Goal: Transaction & Acquisition: Purchase product/service

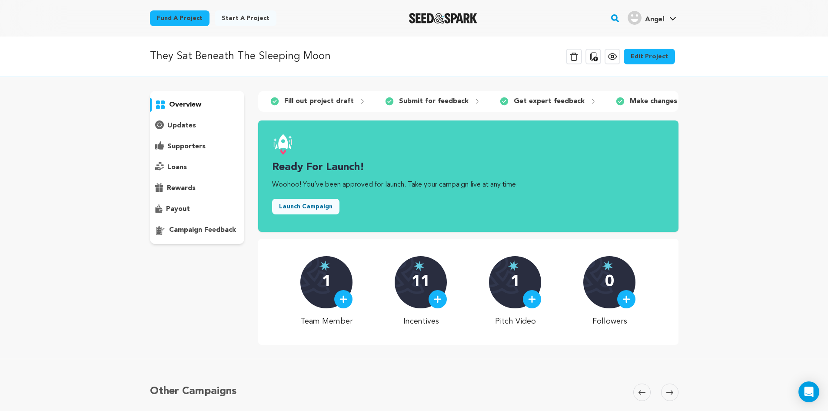
click at [307, 212] on button "Launch Campaign" at bounding box center [305, 207] width 67 height 16
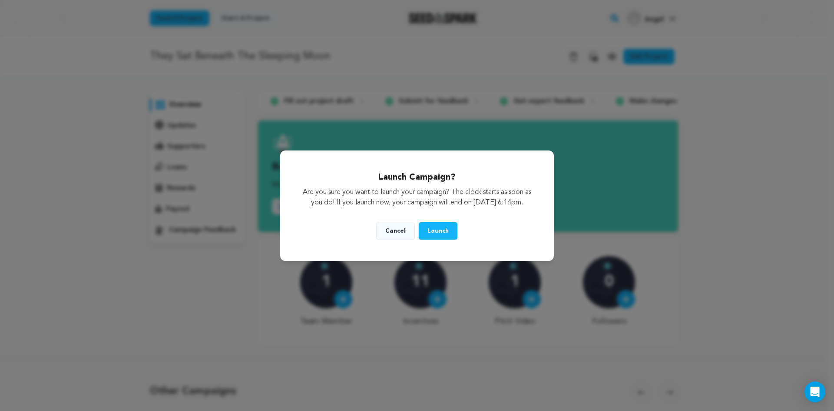
click at [397, 233] on button "Cancel" at bounding box center [395, 231] width 39 height 18
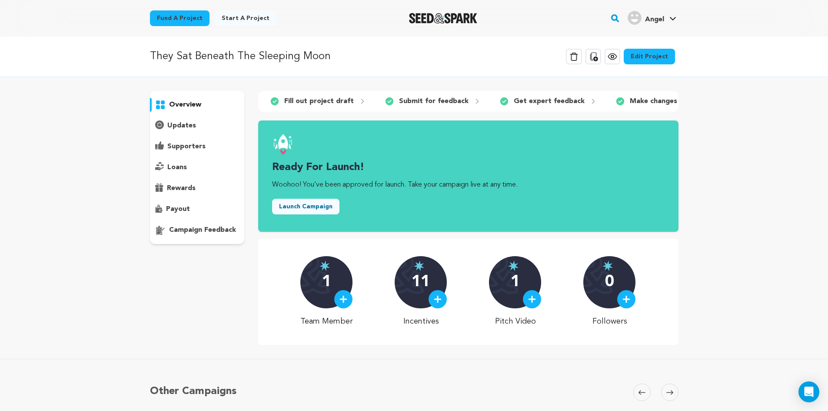
click at [310, 214] on button "Launch Campaign" at bounding box center [305, 207] width 67 height 16
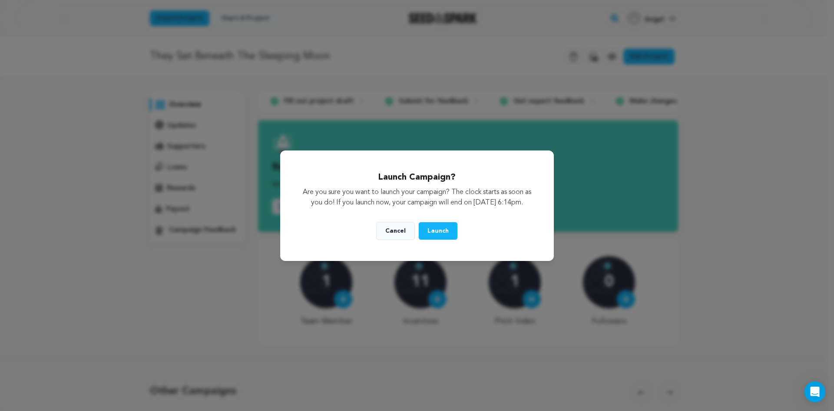
click at [426, 236] on button "Launch" at bounding box center [438, 231] width 40 height 18
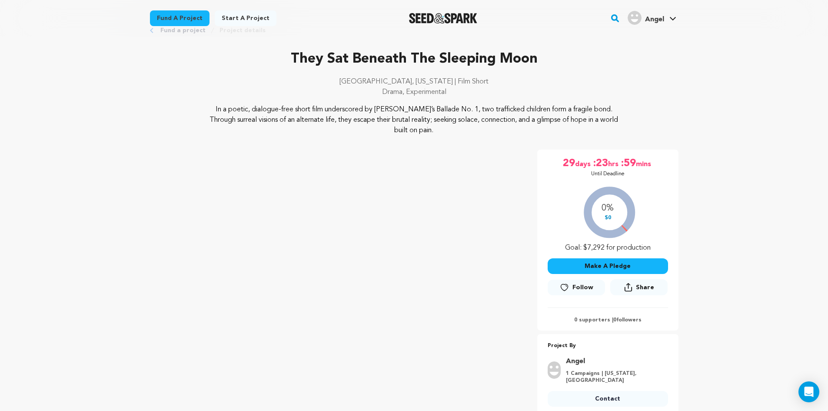
scroll to position [43, 0]
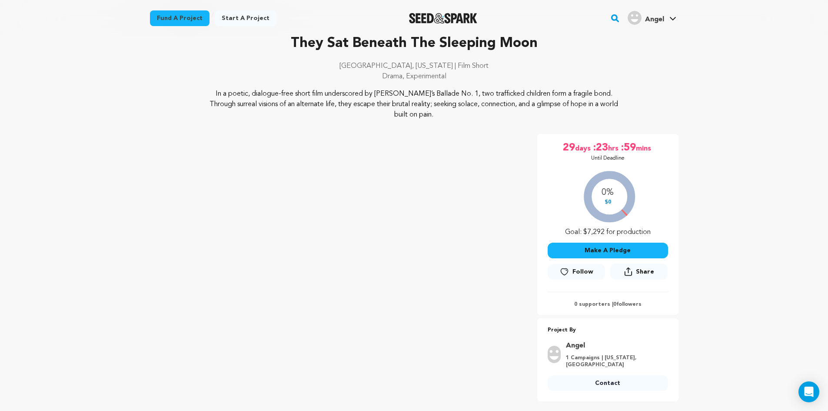
click at [603, 242] on button "Make A Pledge" at bounding box center [607, 250] width 120 height 16
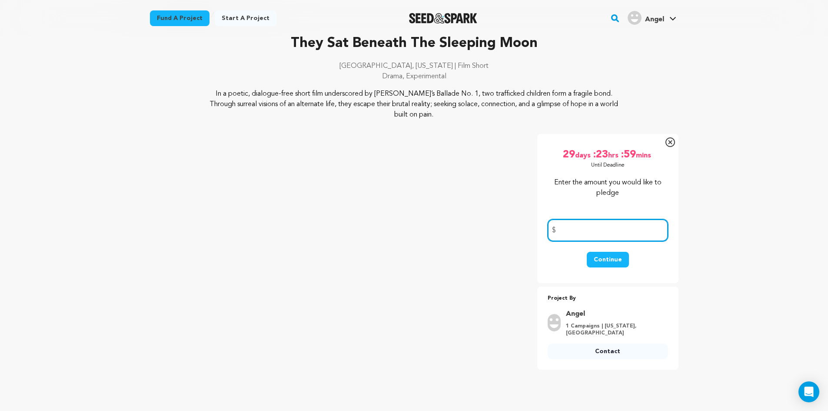
click at [586, 219] on input "number" at bounding box center [607, 230] width 120 height 22
type input "450"
click at [612, 252] on button "Continue" at bounding box center [608, 260] width 42 height 16
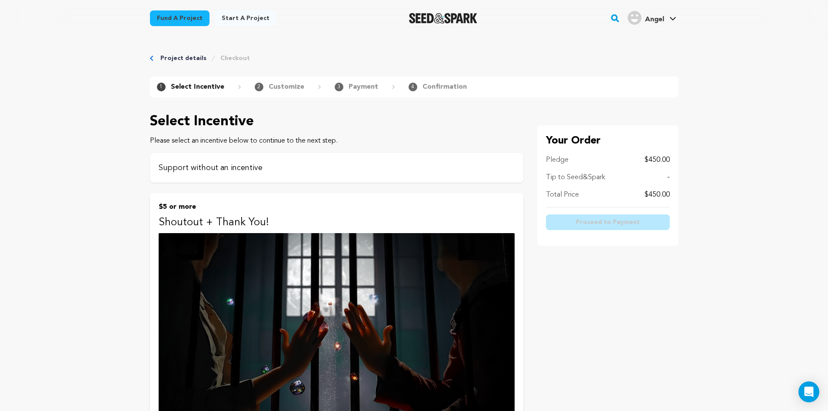
click at [216, 162] on div "Support without an incentive" at bounding box center [336, 168] width 373 height 30
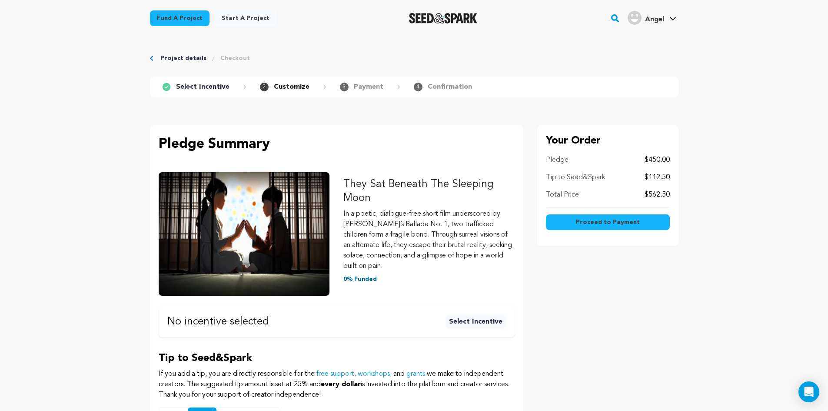
click at [657, 192] on p "$562.50" at bounding box center [656, 194] width 25 height 10
click at [660, 182] on p "$112.50" at bounding box center [656, 177] width 25 height 10
click at [661, 177] on p "$112.50" at bounding box center [656, 177] width 25 height 10
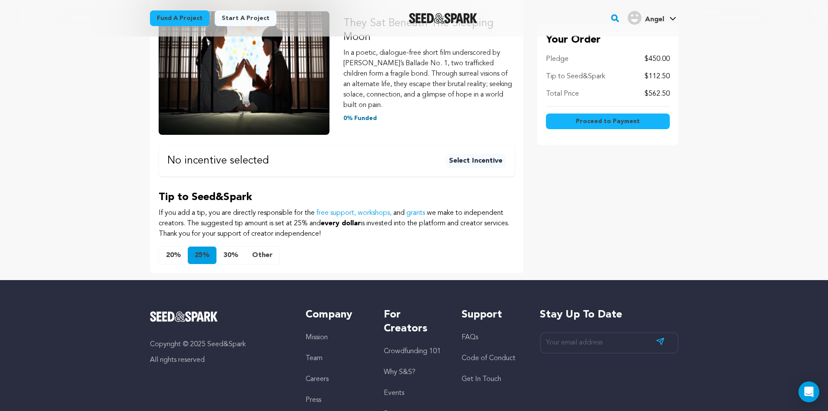
scroll to position [174, 0]
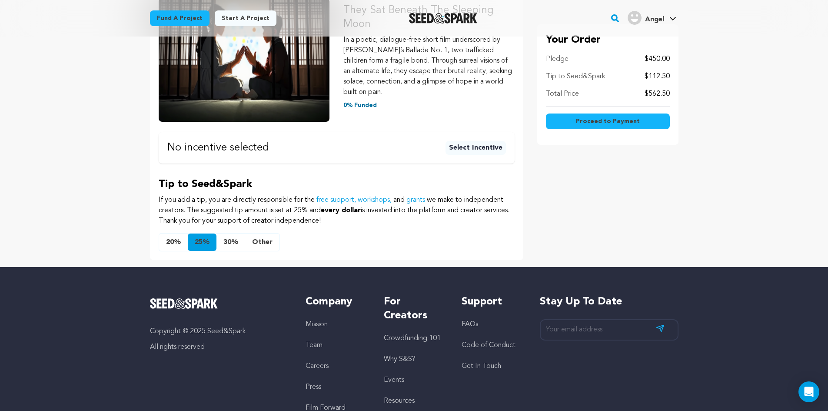
click at [270, 239] on button "Other" at bounding box center [262, 241] width 34 height 17
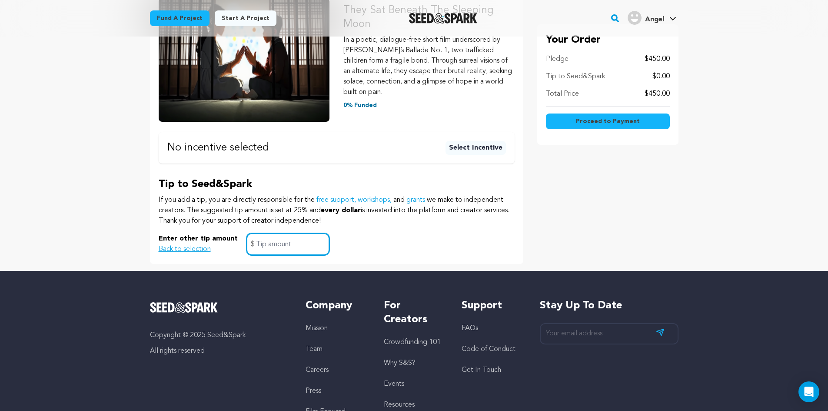
click at [269, 242] on input "text" at bounding box center [287, 244] width 83 height 22
type input "0"
click button "$5 or more Shoutout + Thank You! A gentle thank-you from our hearts to yours. T…" at bounding box center [0, 0] width 0 height 0
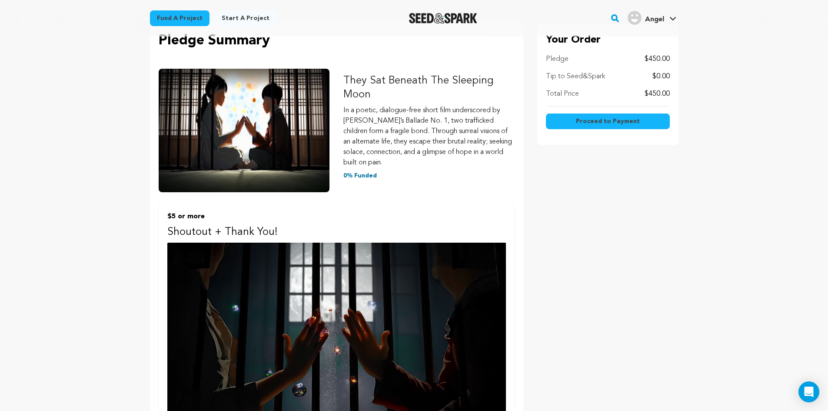
scroll to position [0, 0]
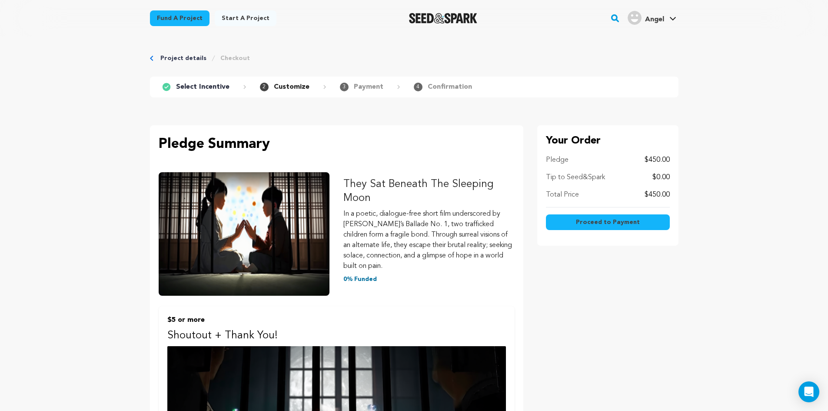
click at [629, 224] on span "Proceed to Payment" at bounding box center [608, 222] width 64 height 9
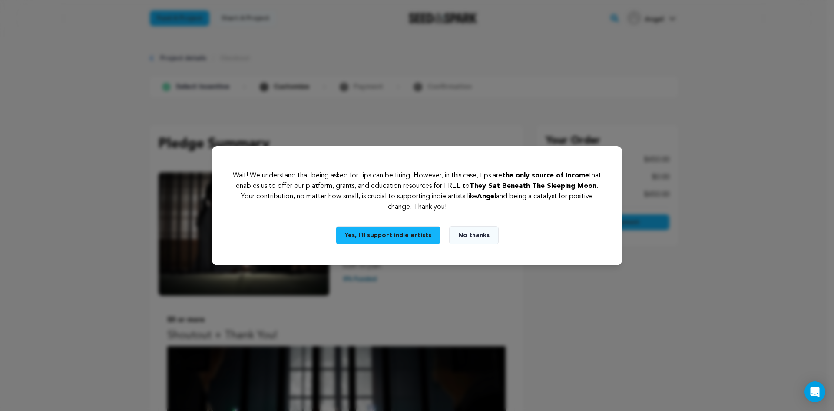
click at [467, 235] on button "No thanks" at bounding box center [474, 235] width 50 height 18
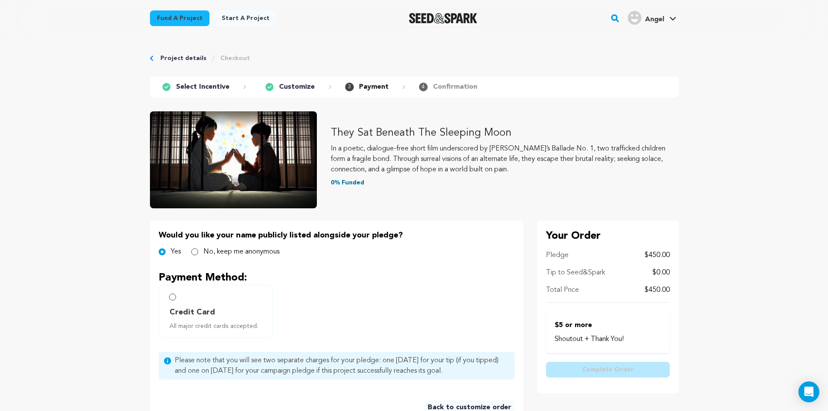
click at [453, 18] on img "Seed&Spark Homepage" at bounding box center [443, 18] width 68 height 10
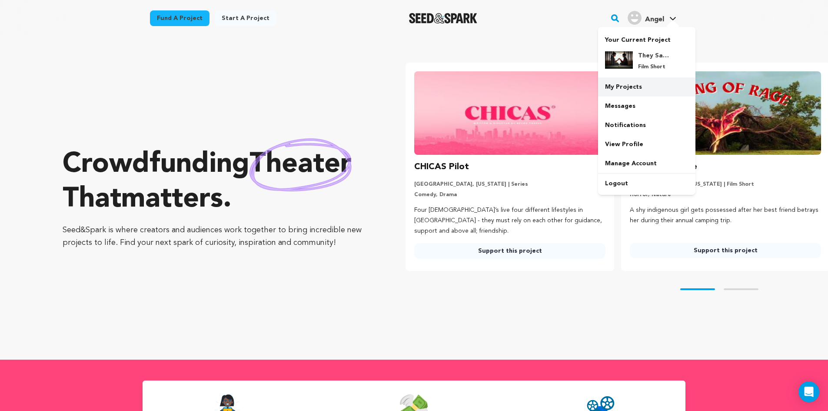
click at [621, 87] on link "My Projects" at bounding box center [646, 86] width 97 height 19
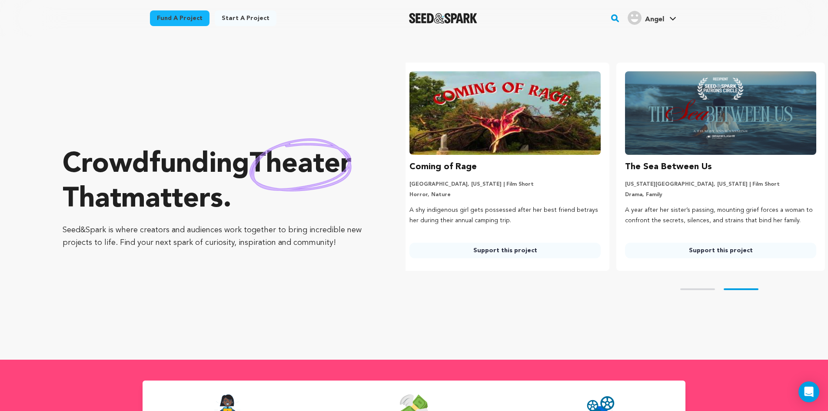
scroll to position [0, 222]
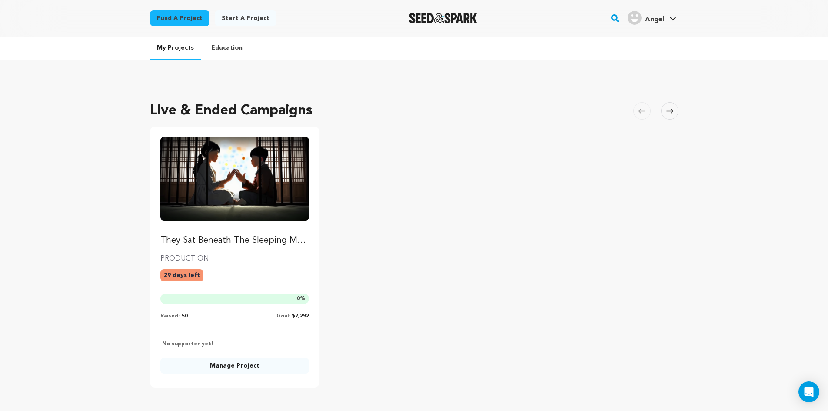
click at [259, 366] on link "Manage Project" at bounding box center [234, 366] width 149 height 16
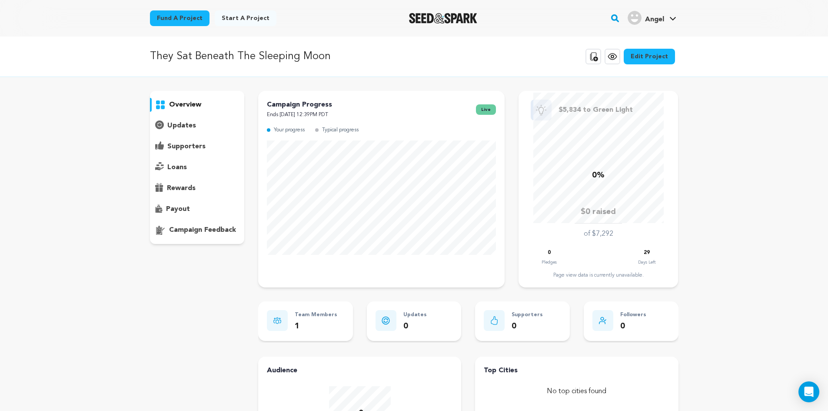
click at [652, 22] on span "Angel" at bounding box center [654, 19] width 19 height 7
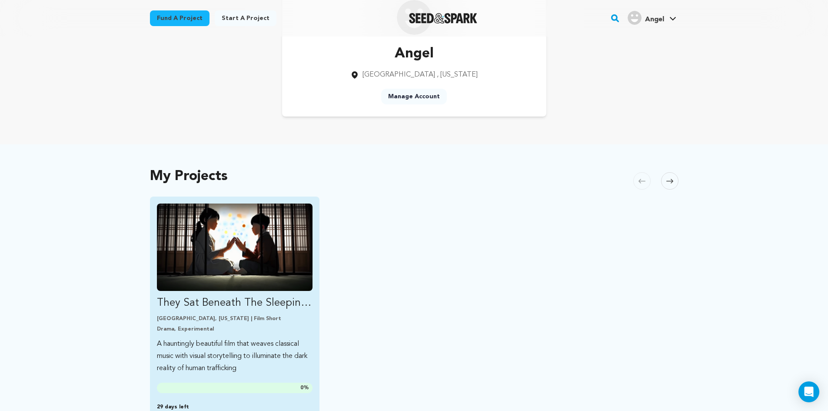
scroll to position [174, 0]
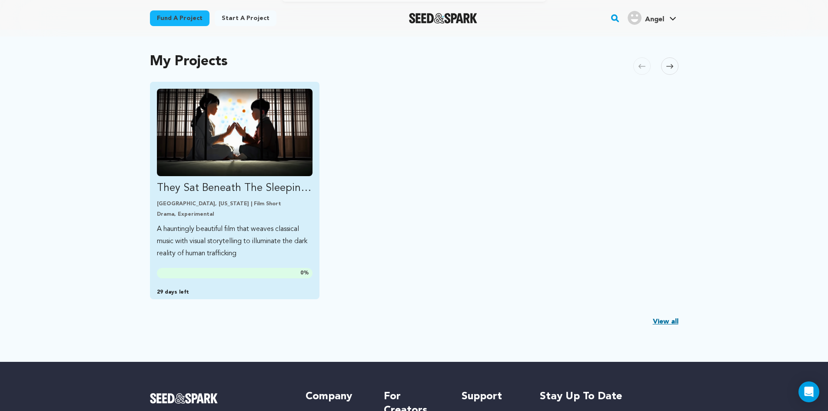
click at [260, 169] on img "Fund They Sat Beneath The Sleeping Moon" at bounding box center [235, 132] width 156 height 87
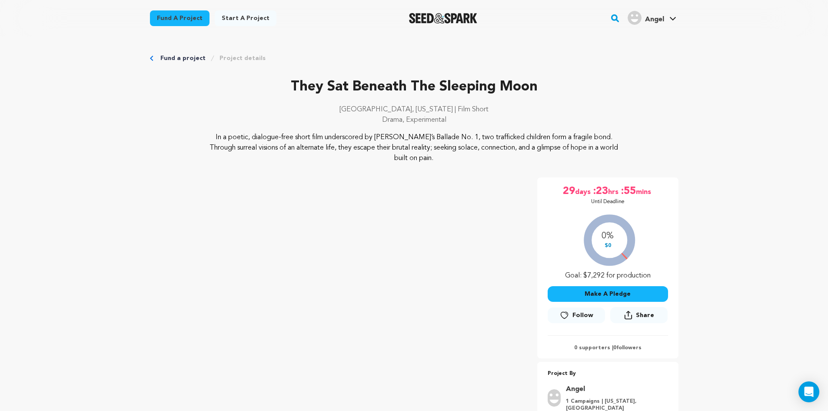
click at [611, 286] on button "Make A Pledge" at bounding box center [607, 294] width 120 height 16
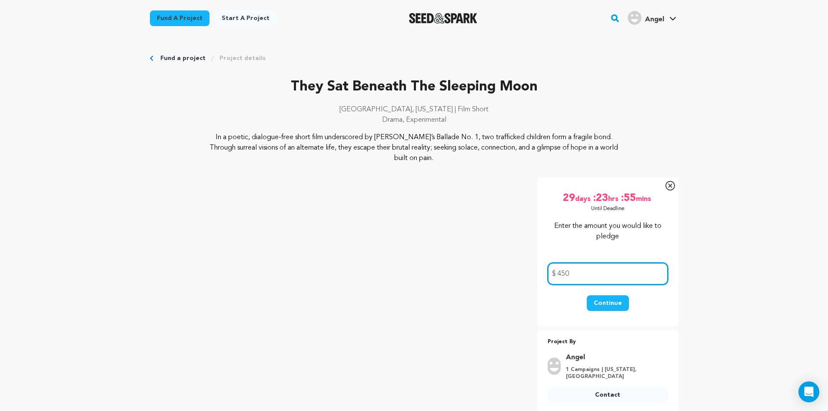
type input "450"
click at [587, 295] on button "Continue" at bounding box center [608, 303] width 42 height 16
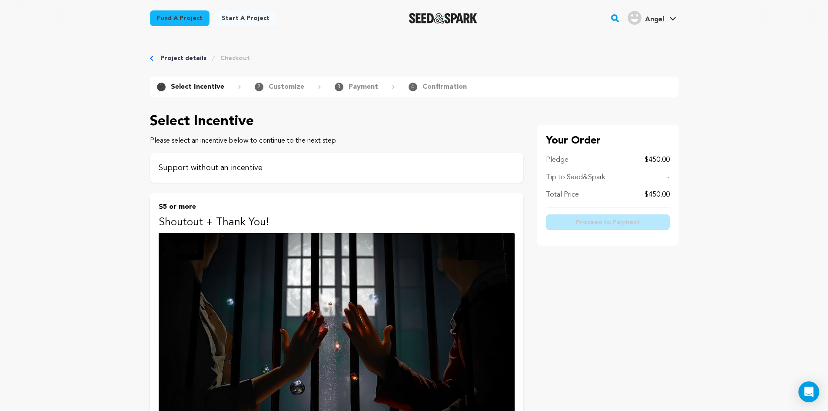
click at [283, 176] on div "Support without an incentive" at bounding box center [336, 168] width 373 height 30
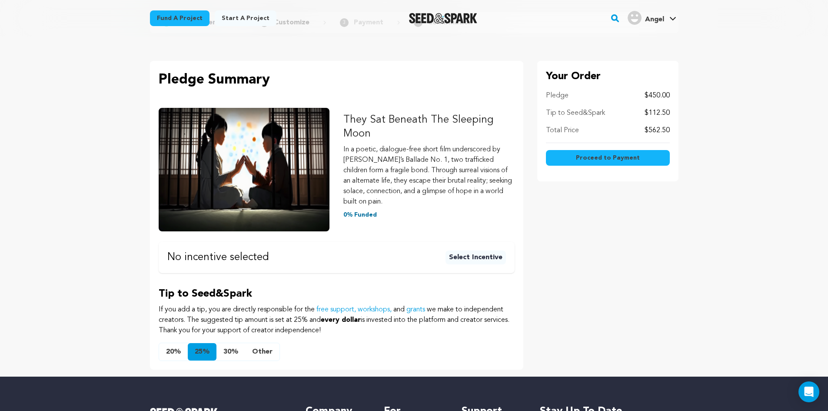
scroll to position [174, 0]
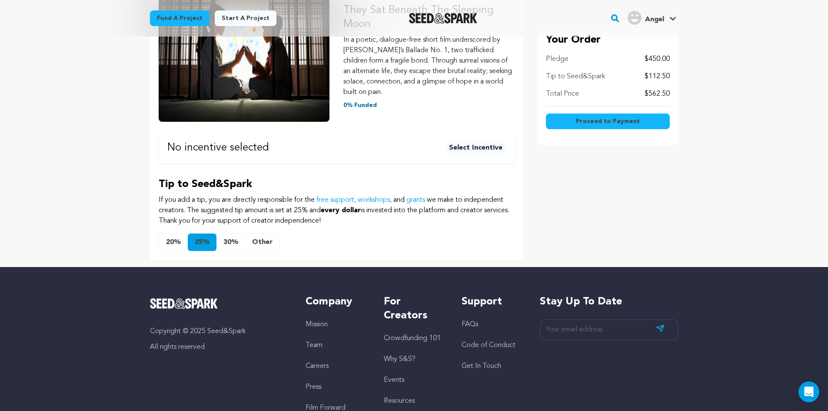
click at [162, 239] on button "20%" at bounding box center [173, 241] width 29 height 17
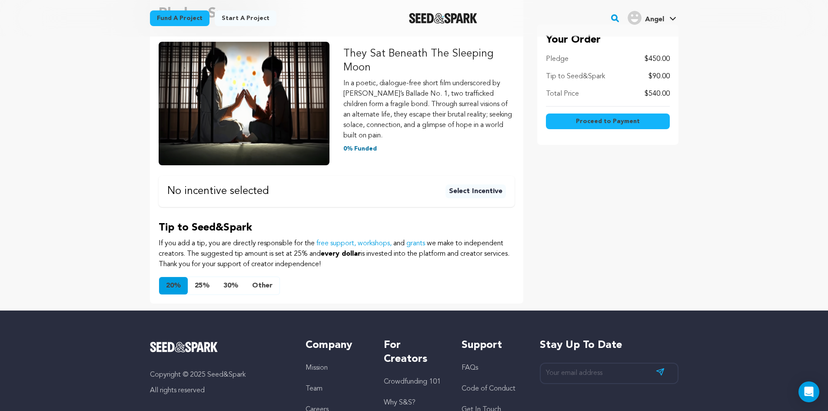
click at [253, 283] on button "Other" at bounding box center [262, 285] width 34 height 17
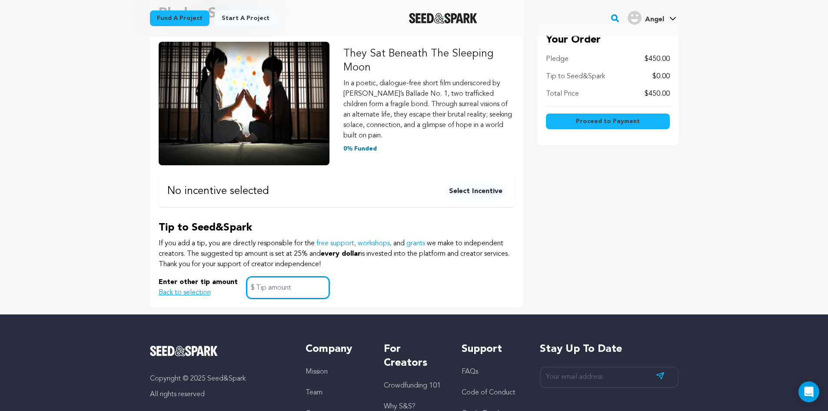
click at [256, 289] on input "text" at bounding box center [287, 287] width 83 height 22
type input "50"
click button "$5 or more Shoutout + Thank You! A gentle thank-you from our hearts to yours. T…" at bounding box center [0, 0] width 0 height 0
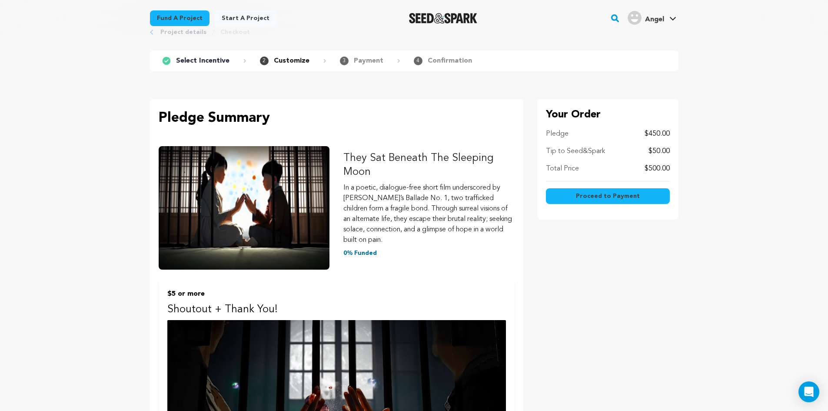
scroll to position [0, 0]
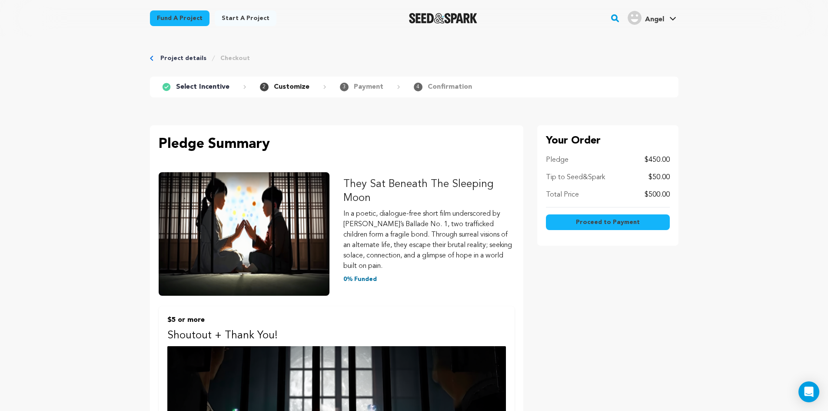
click at [599, 222] on span "Proceed to Payment" at bounding box center [608, 222] width 64 height 9
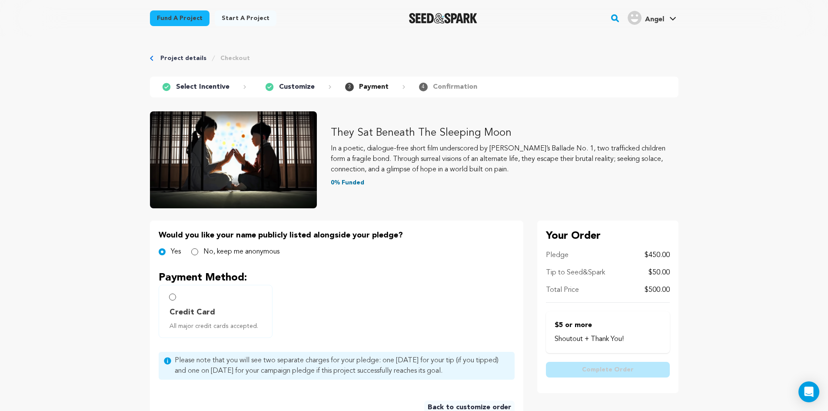
click at [198, 253] on div "No, keep me anonymous" at bounding box center [235, 251] width 88 height 10
click at [192, 249] on input "No, keep me anonymous" at bounding box center [194, 251] width 7 height 7
radio input "true"
click at [175, 298] on input "Credit Card All major credit cards accepted." at bounding box center [172, 296] width 7 height 7
radio input "false"
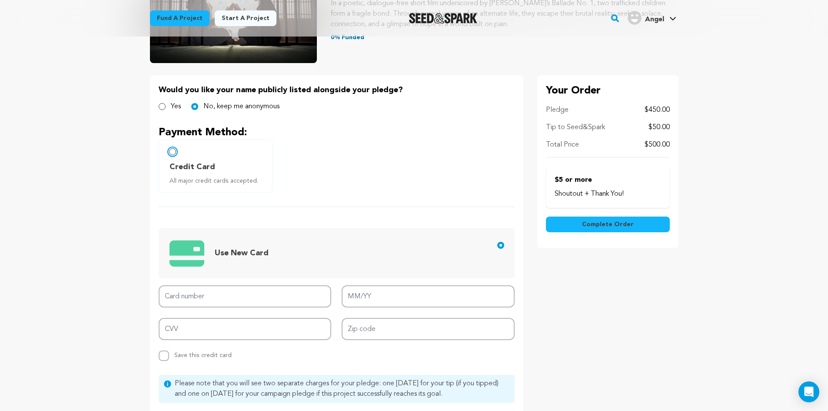
scroll to position [217, 0]
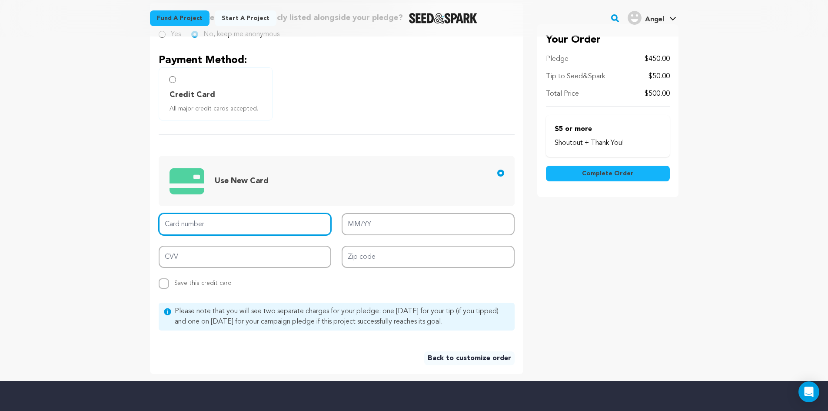
click at [224, 232] on input "Card number" at bounding box center [245, 224] width 173 height 22
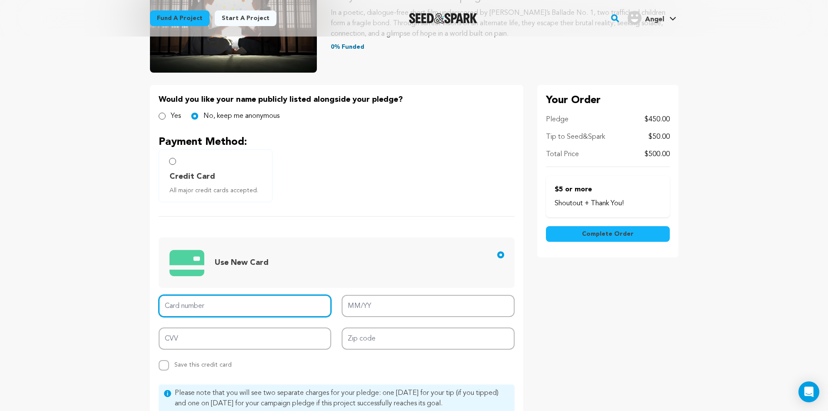
scroll to position [0, 0]
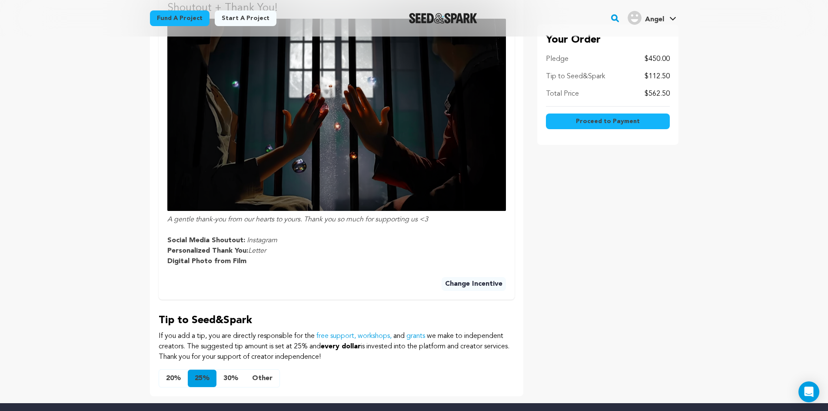
scroll to position [434, 0]
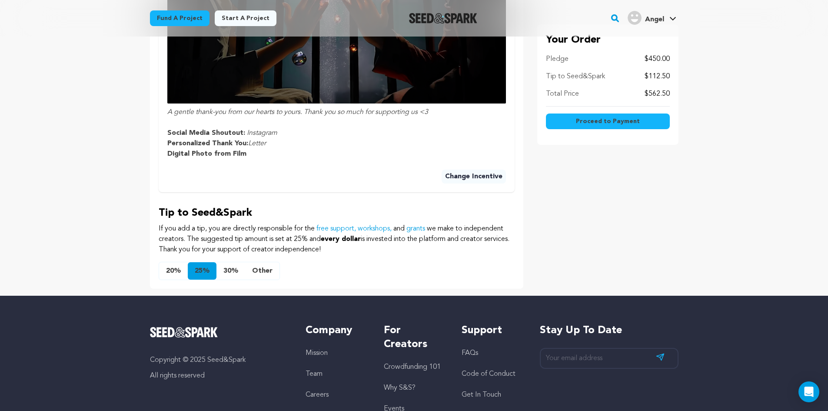
click at [264, 263] on button "Other" at bounding box center [262, 270] width 34 height 17
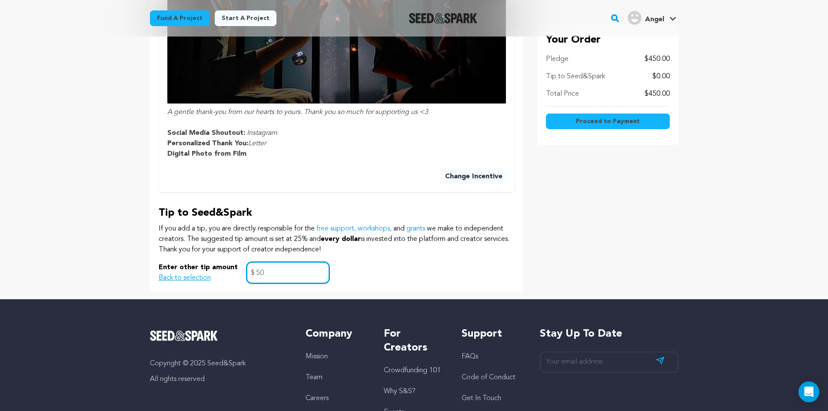
click at [297, 278] on input "50" at bounding box center [287, 273] width 83 height 22
type input "5"
type input "0"
click button "$5 or more Shoutout + Thank You! A gentle thank-you from our hearts to yours. T…" at bounding box center [0, 0] width 0 height 0
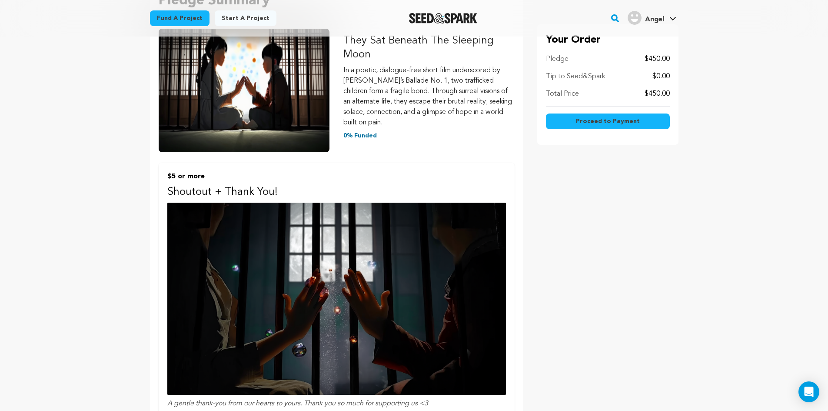
scroll to position [0, 0]
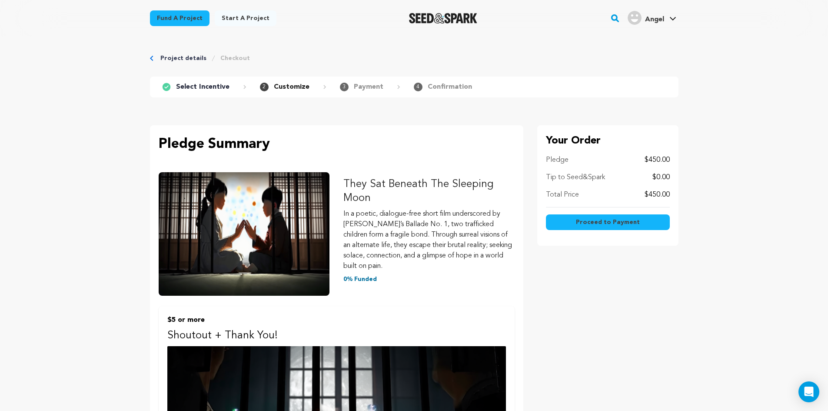
click at [637, 235] on div "Proceed to Payment" at bounding box center [608, 224] width 124 height 26
click at [635, 227] on button "Proceed to Payment" at bounding box center [608, 222] width 124 height 16
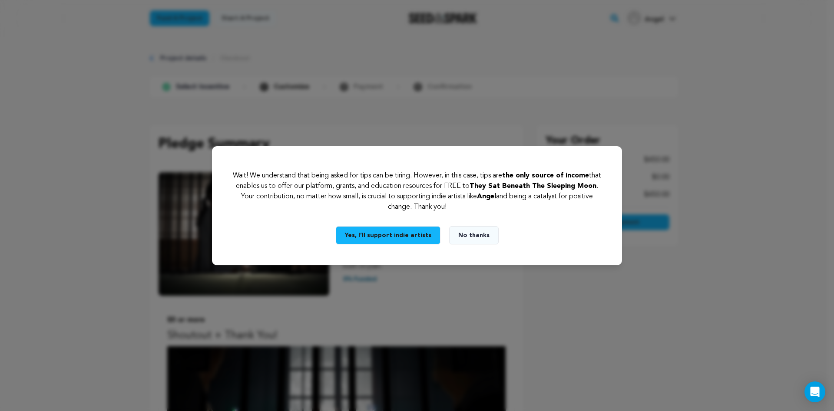
drag, startPoint x: 396, startPoint y: 242, endPoint x: 476, endPoint y: 242, distance: 80.4
click at [476, 242] on div "Yes, I’ll support indie artists No thanks" at bounding box center [417, 235] width 368 height 18
click at [474, 236] on button "No thanks" at bounding box center [474, 235] width 50 height 18
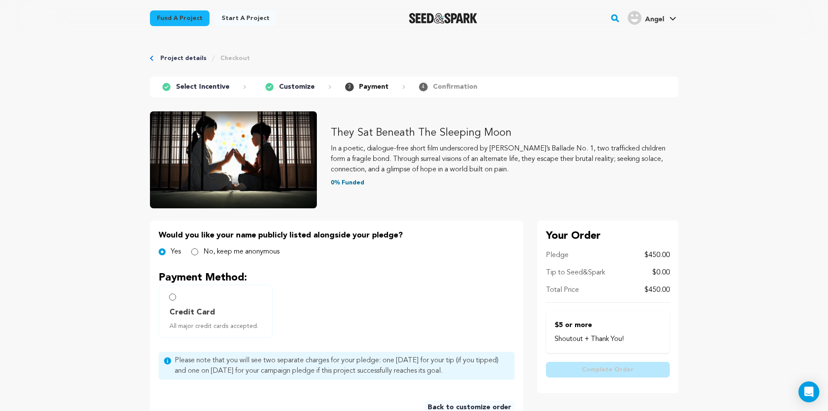
click at [229, 258] on div "Would you like your name publicly listed alongside your pledge? Yes No, keep me…" at bounding box center [336, 321] width 373 height 202
click at [231, 251] on label "No, keep me anonymous" at bounding box center [241, 251] width 76 height 10
click at [198, 251] on input "No, keep me anonymous" at bounding box center [194, 251] width 7 height 7
radio input "true"
click at [181, 304] on label "Credit Card All major credit cards accepted." at bounding box center [216, 311] width 114 height 53
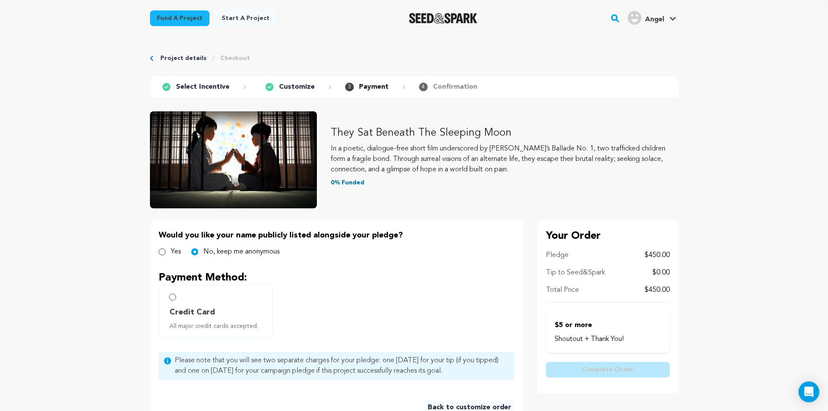
radio input "true"
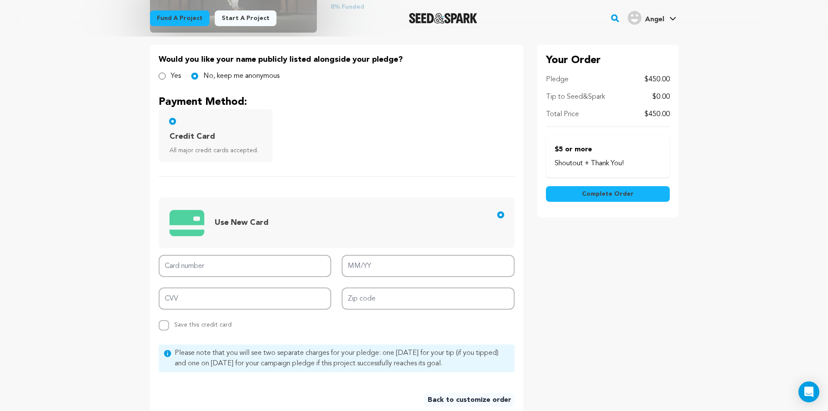
scroll to position [217, 0]
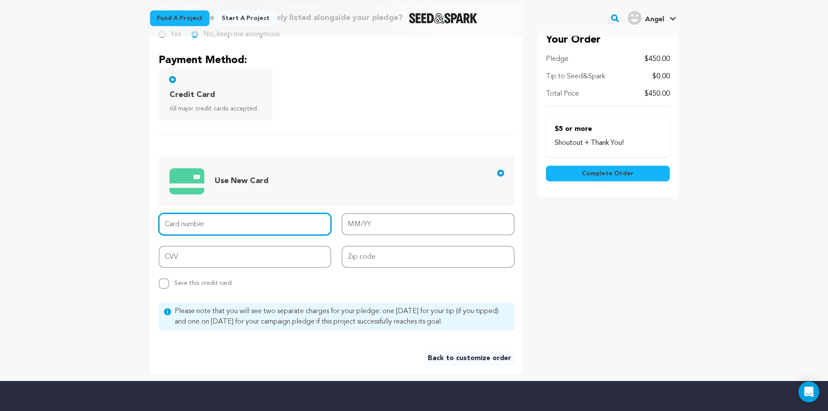
click at [243, 222] on input "Card number" at bounding box center [245, 224] width 173 height 22
type input "4266 8418 8402 3985"
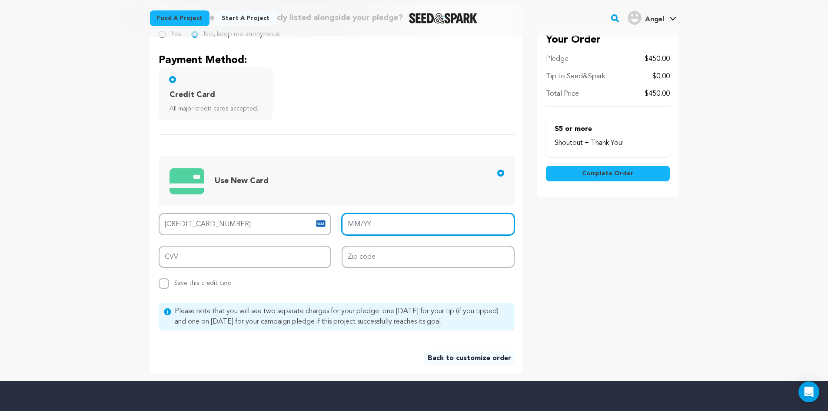
click at [362, 218] on input "MM/YY" at bounding box center [428, 224] width 173 height 22
type input "07/30"
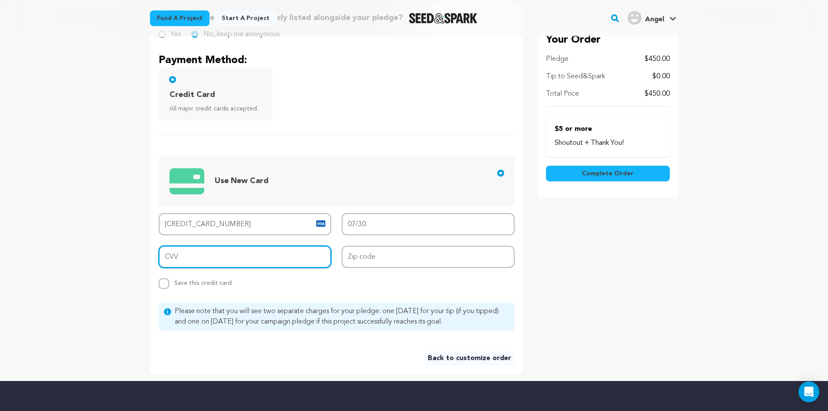
click at [312, 248] on input "CVV" at bounding box center [245, 256] width 173 height 22
type input "421"
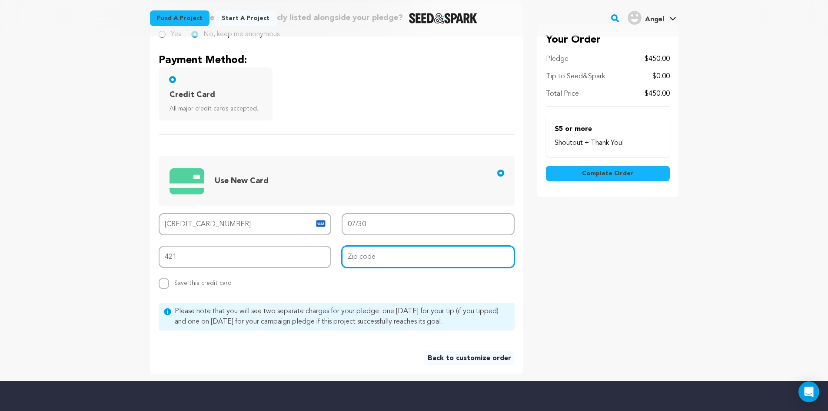
click at [370, 261] on input "Zip code" at bounding box center [428, 256] width 173 height 22
type input "92804"
click at [621, 177] on span "Complete Order" at bounding box center [608, 173] width 52 height 9
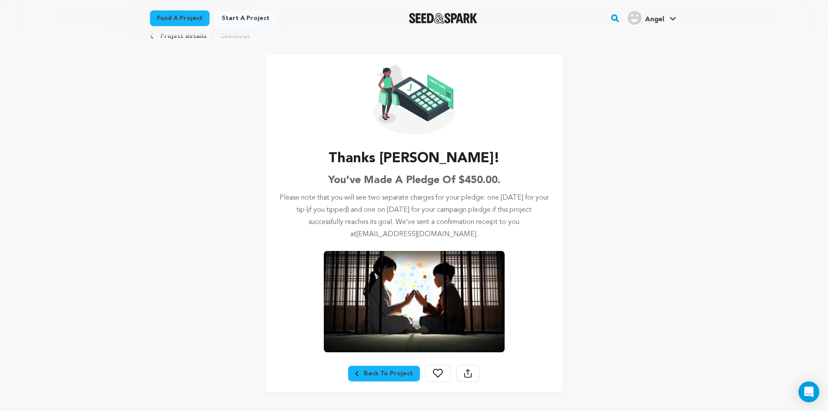
scroll to position [43, 0]
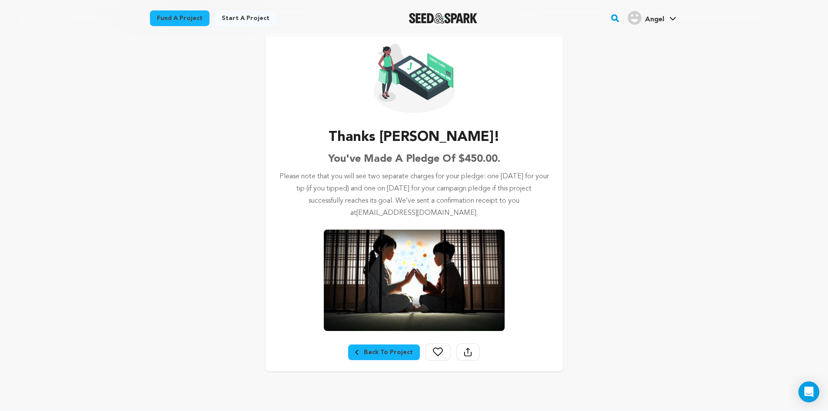
click at [381, 350] on div "Back To Project" at bounding box center [384, 352] width 58 height 9
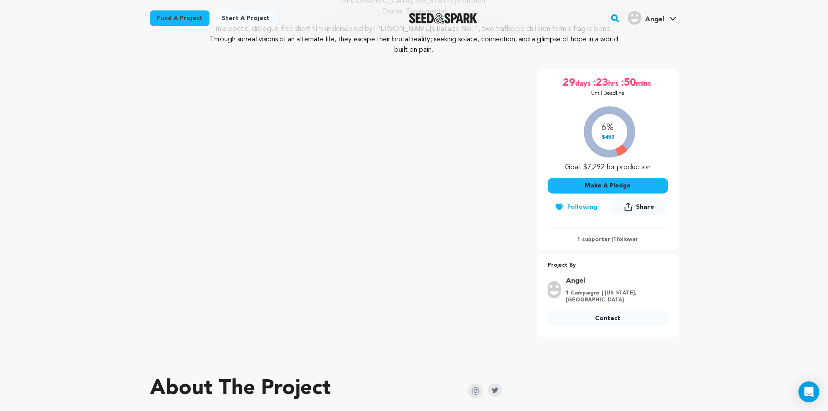
scroll to position [130, 0]
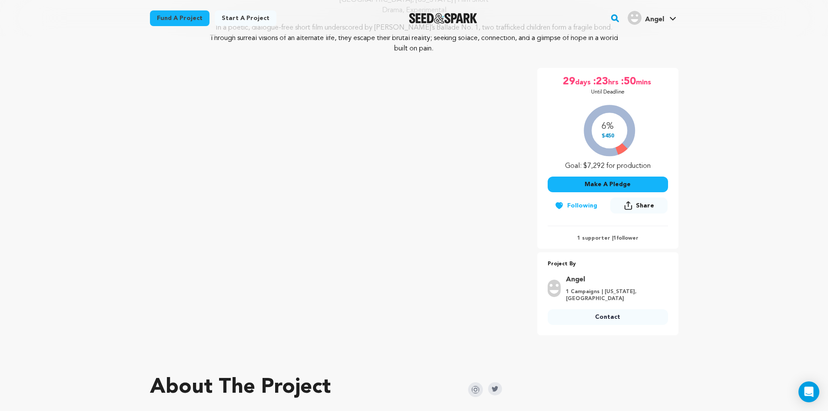
click at [590, 235] on p "1 supporter | 1 follower" at bounding box center [607, 238] width 120 height 7
click at [635, 235] on p "1 supporter | 1 follower" at bounding box center [607, 238] width 120 height 7
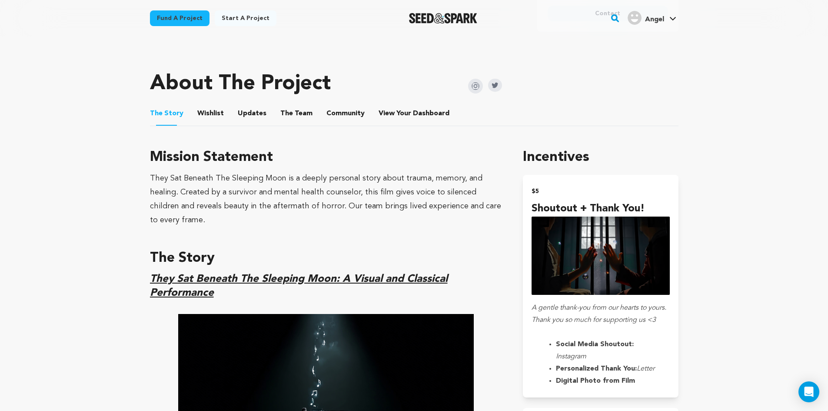
scroll to position [434, 0]
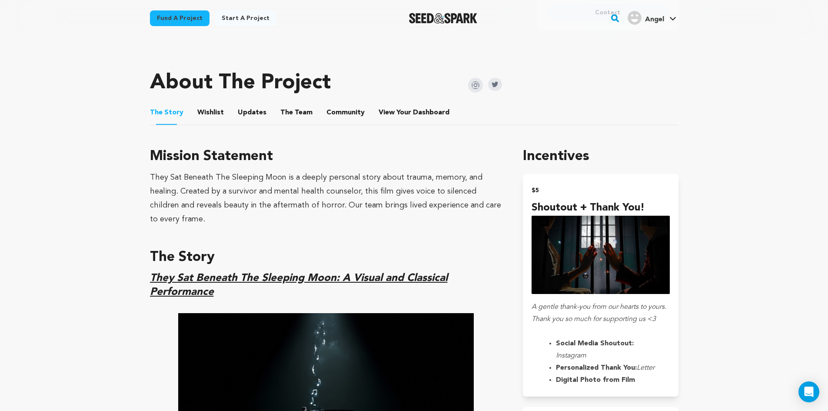
click at [335, 104] on button "Community" at bounding box center [345, 114] width 21 height 21
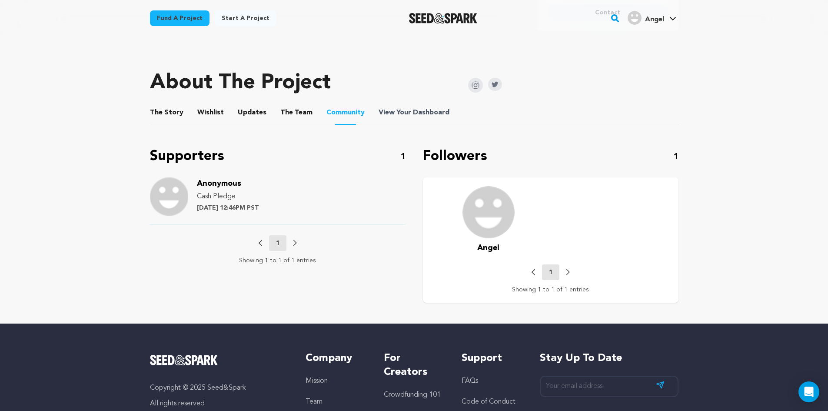
click at [399, 107] on span "View Your Dashboard" at bounding box center [414, 112] width 73 height 10
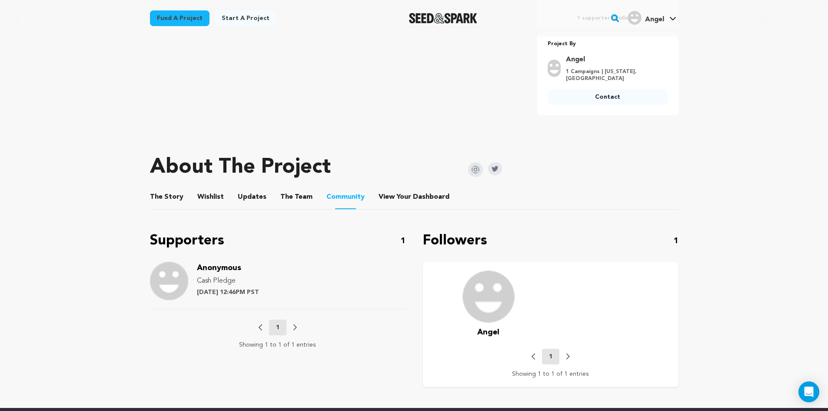
scroll to position [348, 0]
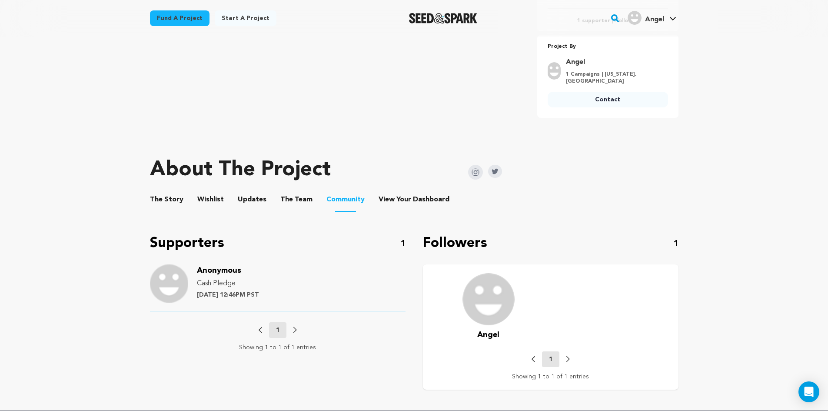
click at [297, 191] on button "The Team" at bounding box center [296, 201] width 21 height 21
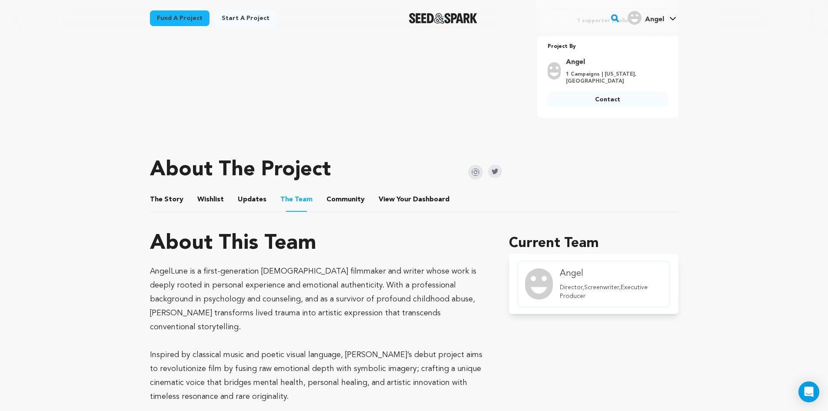
click at [246, 191] on button "Updates" at bounding box center [252, 201] width 21 height 21
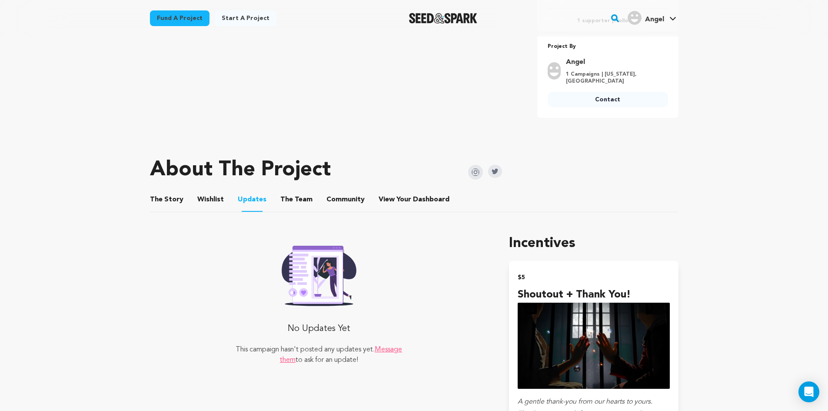
click at [212, 191] on button "Wishlist" at bounding box center [210, 201] width 21 height 21
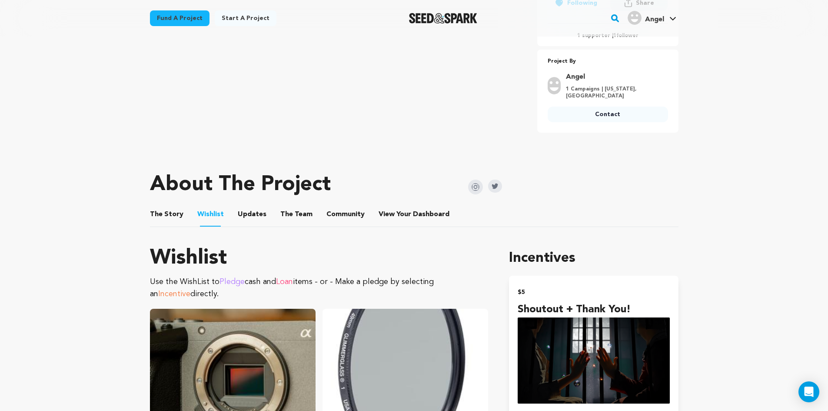
scroll to position [304, 0]
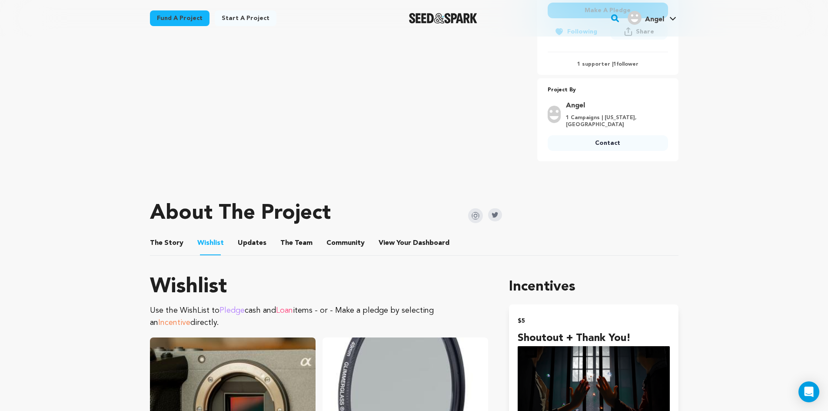
click at [156, 238] on button "The Story" at bounding box center [166, 244] width 21 height 21
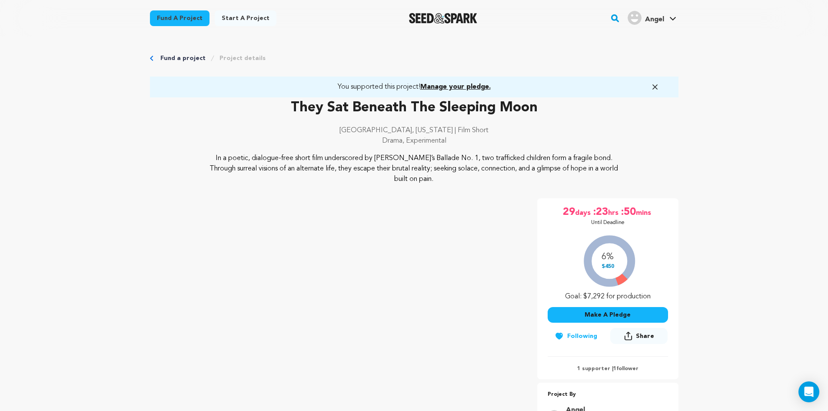
click at [453, 87] on span "Manage your pledge." at bounding box center [455, 86] width 70 height 7
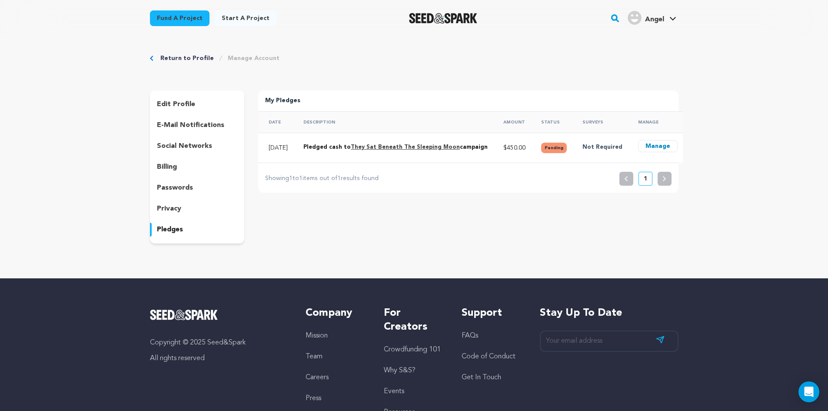
click at [185, 61] on link "Return to Profile" at bounding box center [186, 58] width 53 height 9
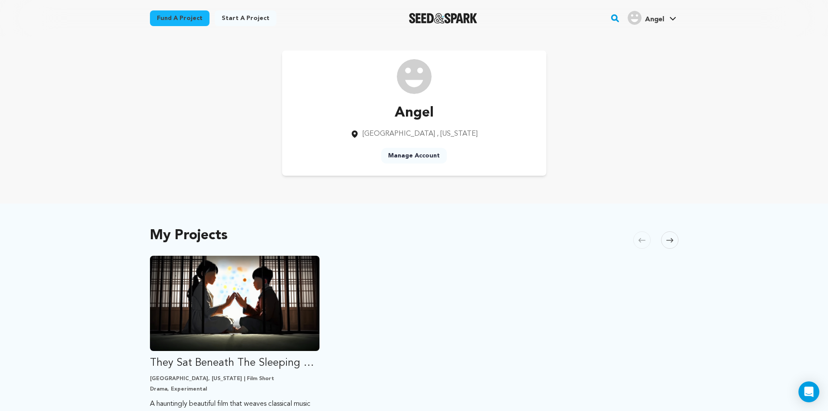
click at [431, 10] on div at bounding box center [443, 18] width 120 height 23
click at [436, 16] on img "Seed&Spark Homepage" at bounding box center [443, 18] width 68 height 10
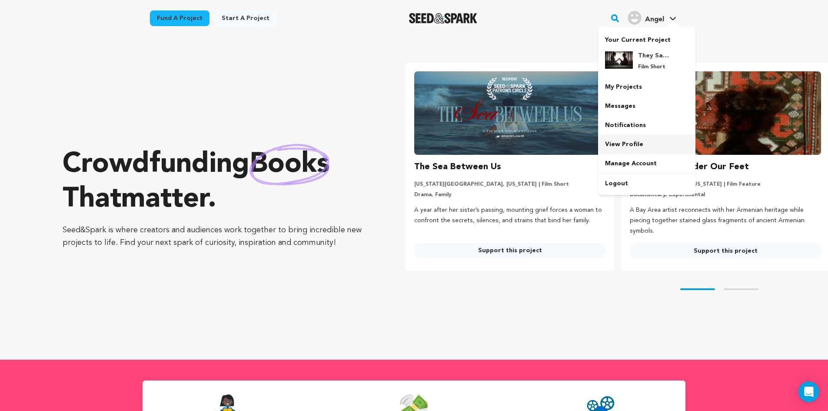
click at [625, 142] on link "View Profile" at bounding box center [646, 144] width 97 height 19
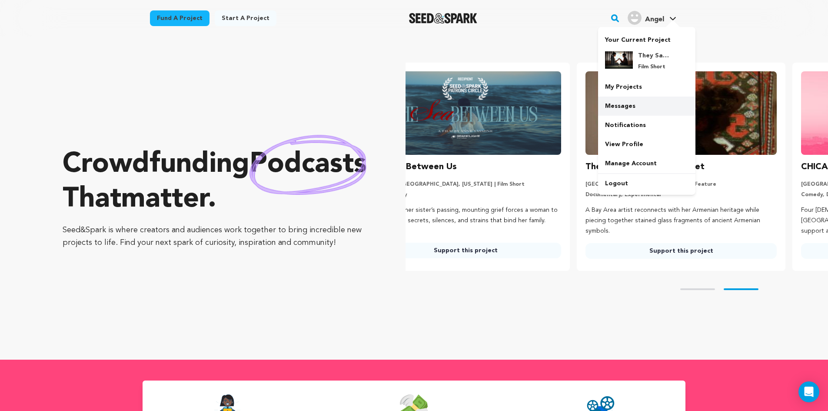
scroll to position [0, 156]
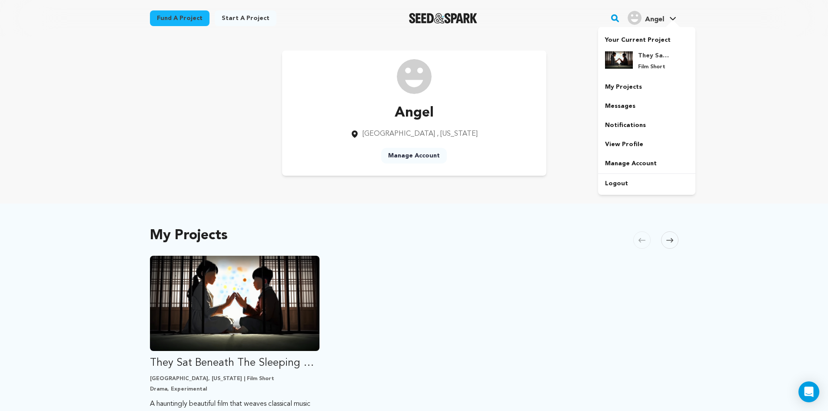
click at [656, 18] on span "Angel" at bounding box center [654, 19] width 19 height 7
click at [458, 291] on ul "They Sat Beneath The Sleeping Moon [GEOGRAPHIC_DATA], [US_STATE] | Film Short D…" at bounding box center [414, 363] width 528 height 217
click at [430, 153] on link "Manage Account" at bounding box center [414, 156] width 66 height 16
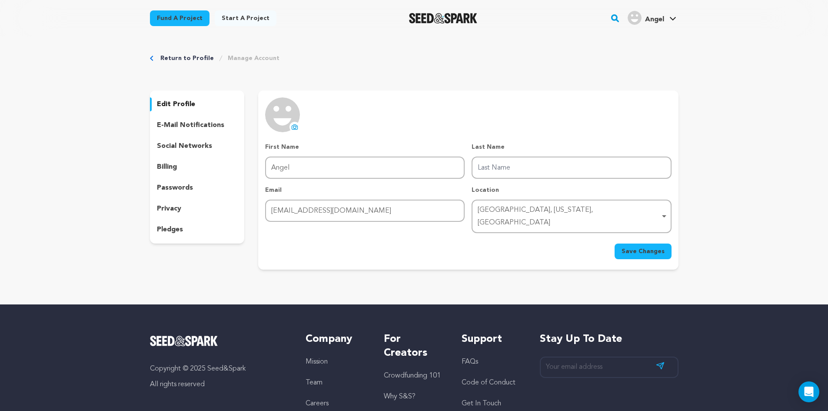
click at [186, 143] on p "social networks" at bounding box center [184, 146] width 55 height 10
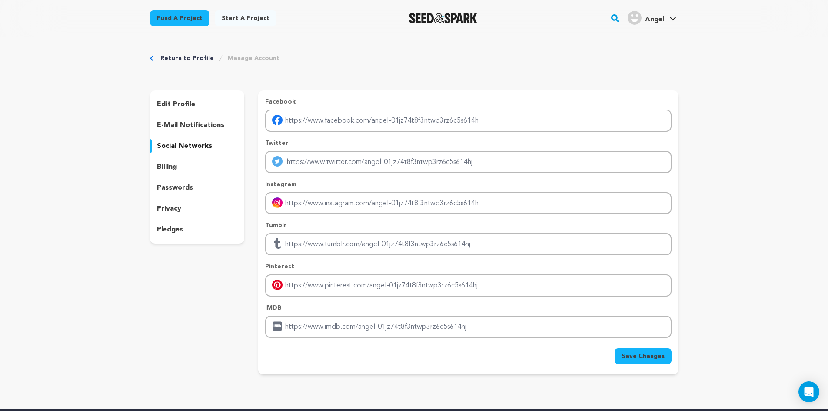
click at [179, 169] on div "billing" at bounding box center [197, 167] width 95 height 14
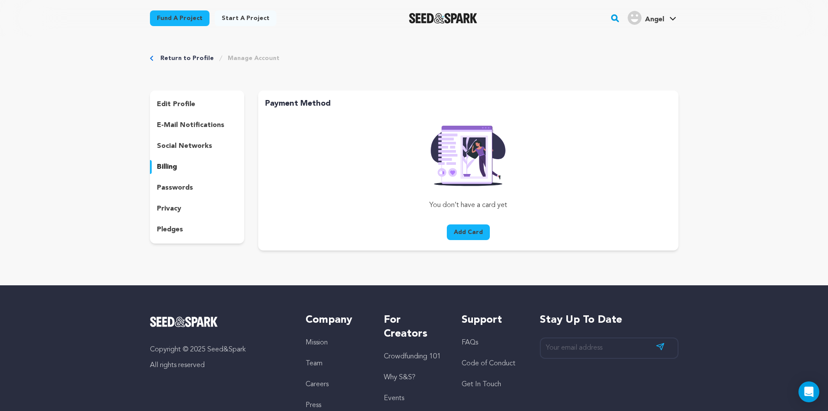
click at [184, 123] on p "e-mail notifications" at bounding box center [190, 125] width 67 height 10
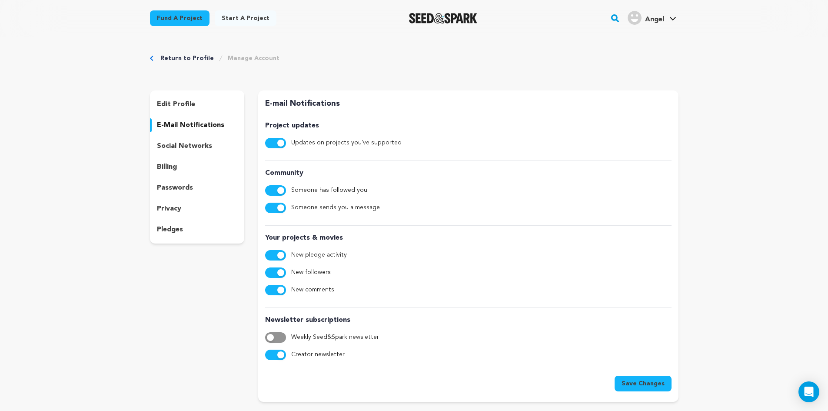
click at [179, 185] on p "passwords" at bounding box center [175, 187] width 36 height 10
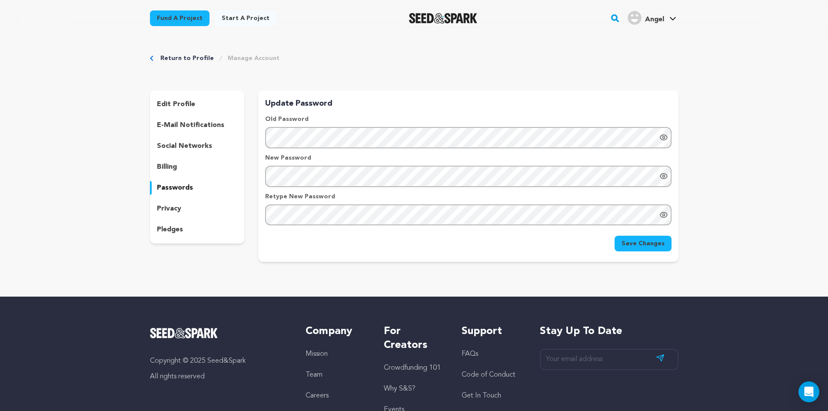
click at [180, 206] on p "privacy" at bounding box center [169, 208] width 24 height 10
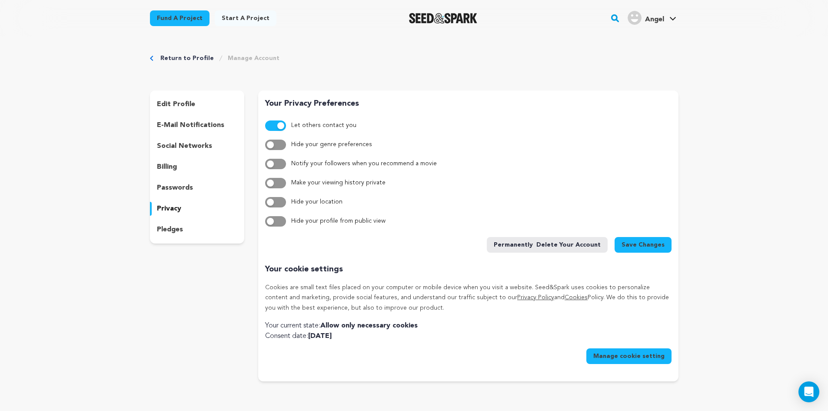
click at [185, 222] on div "pledges" at bounding box center [197, 229] width 95 height 14
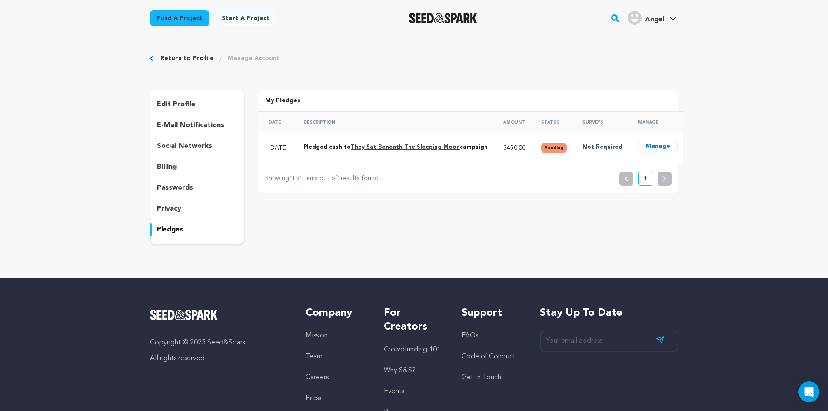
click at [181, 211] on div "privacy" at bounding box center [197, 209] width 95 height 14
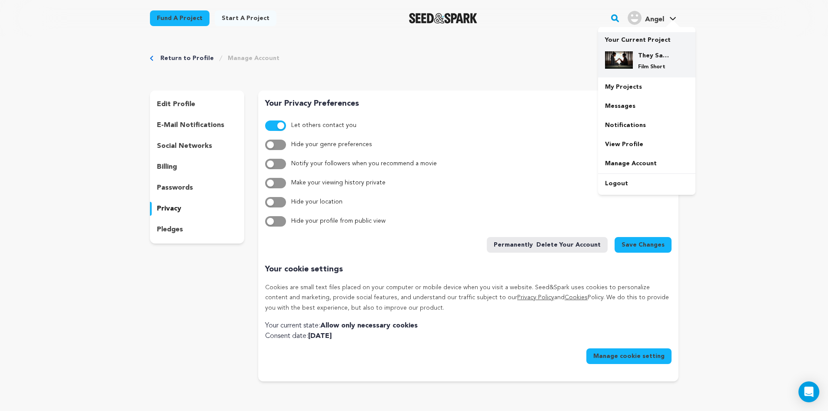
click at [625, 58] on img at bounding box center [619, 59] width 28 height 17
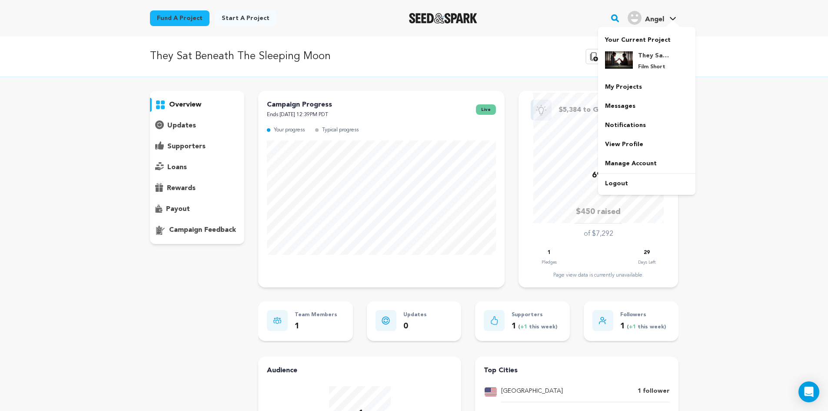
click at [664, 22] on div at bounding box center [672, 24] width 17 height 9
click at [629, 88] on link "My Projects" at bounding box center [646, 86] width 97 height 19
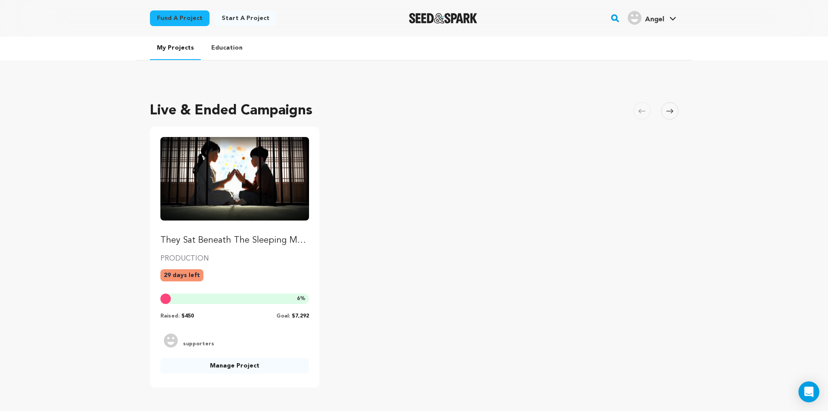
click at [203, 142] on img "Fund They Sat Beneath The Sleeping Moon" at bounding box center [234, 178] width 149 height 83
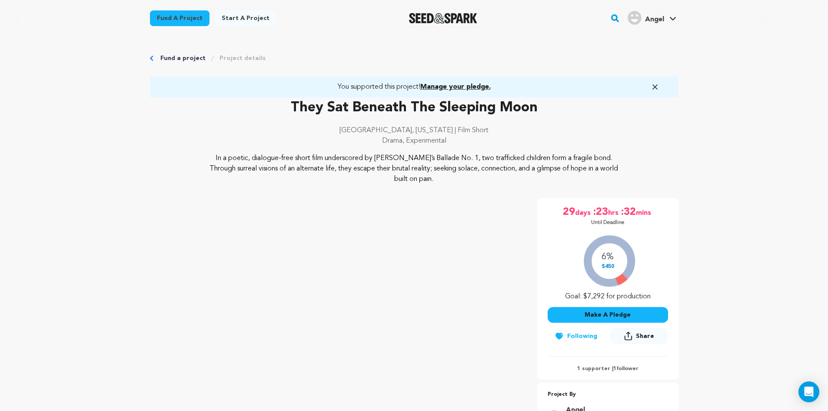
click at [629, 307] on button "Make A Pledge" at bounding box center [607, 315] width 120 height 16
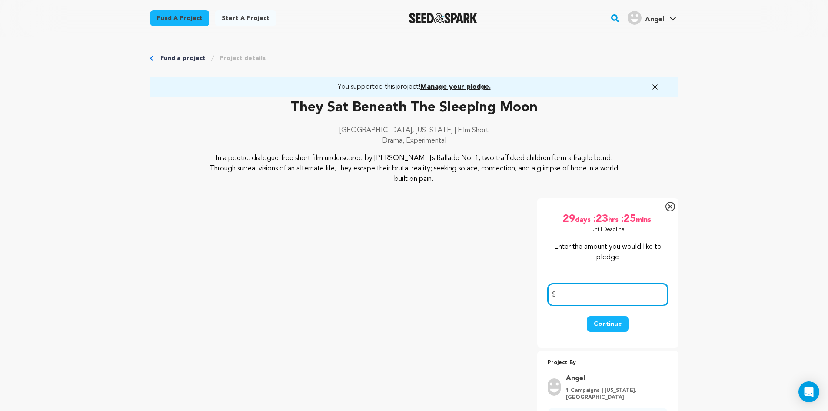
click at [593, 283] on input "number" at bounding box center [607, 294] width 120 height 22
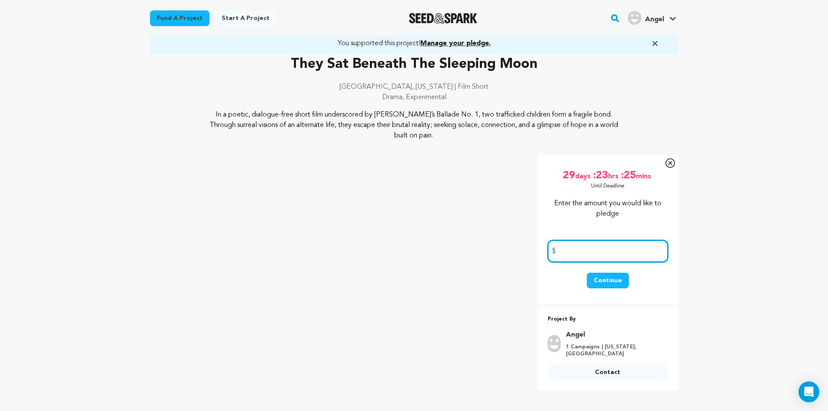
click at [577, 242] on input "number" at bounding box center [607, 251] width 120 height 22
type input "50"
click at [605, 274] on button "Continue" at bounding box center [608, 280] width 42 height 16
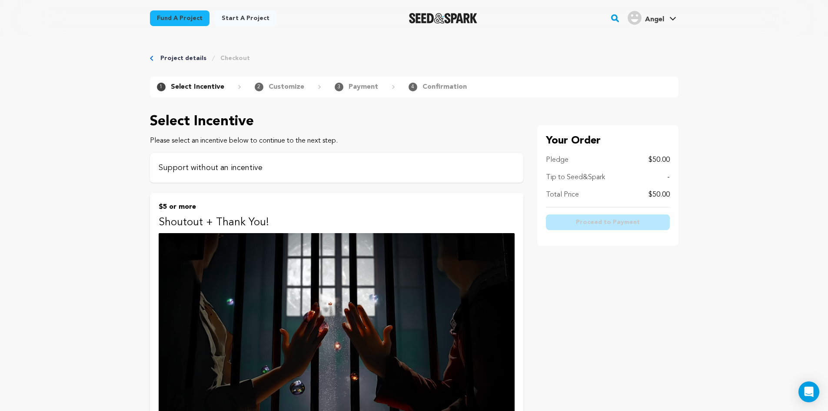
click at [273, 180] on div "Support without an incentive" at bounding box center [336, 168] width 373 height 30
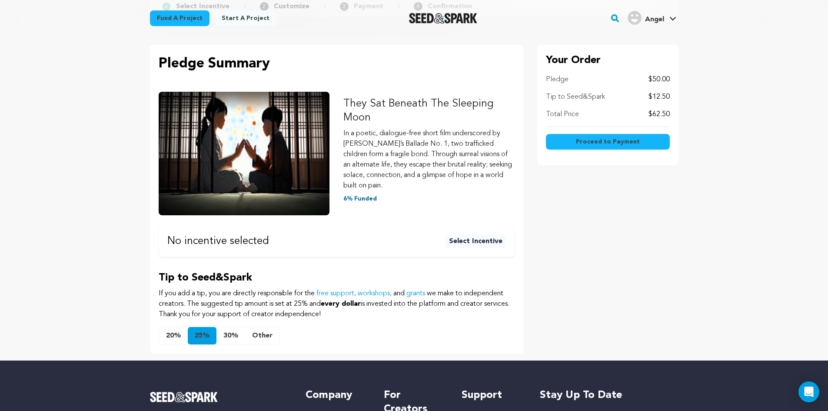
scroll to position [217, 0]
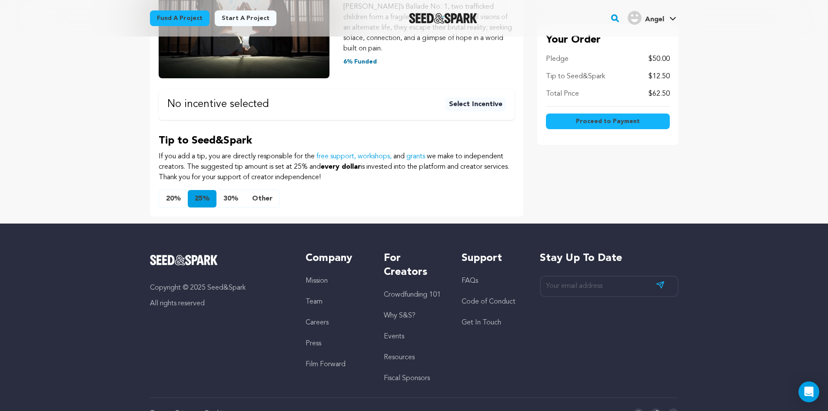
click at [258, 203] on button "Other" at bounding box center [262, 198] width 34 height 17
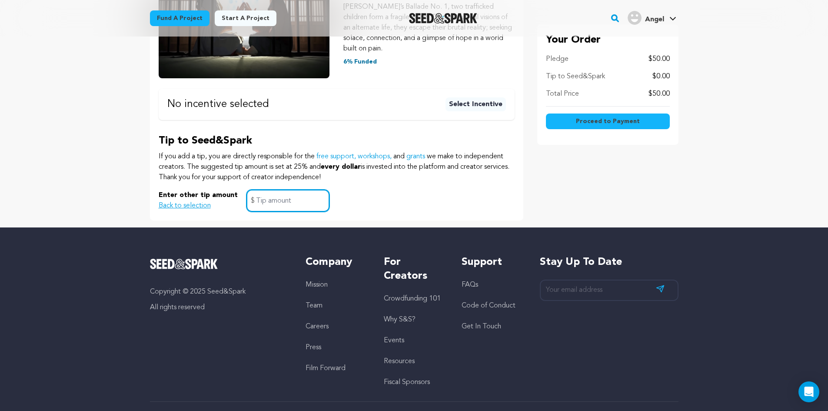
click at [308, 208] on input "text" at bounding box center [287, 200] width 83 height 22
type input "0"
click button "$5 or more Shoutout + Thank You! A gentle thank-you from our hearts to yours. T…" at bounding box center [0, 0] width 0 height 0
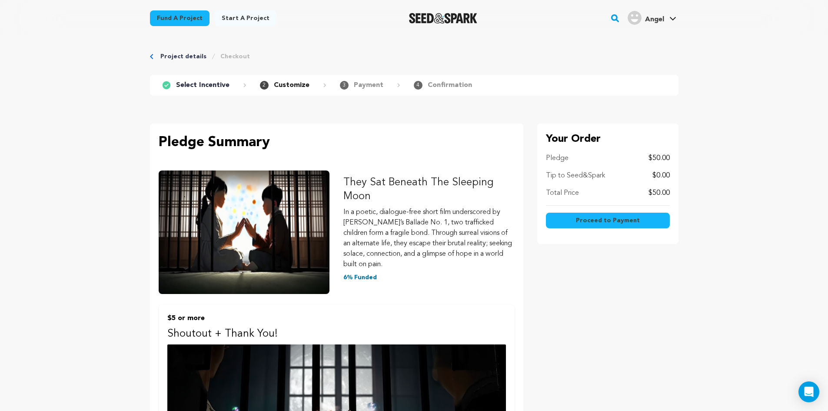
scroll to position [0, 0]
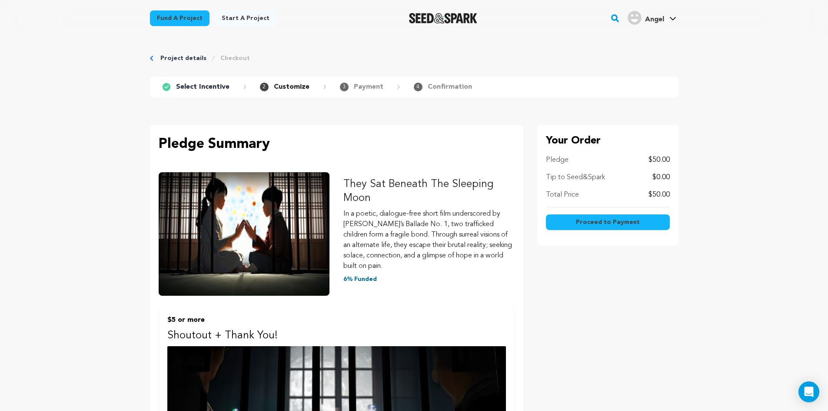
click at [591, 229] on button "Proceed to Payment" at bounding box center [608, 222] width 124 height 16
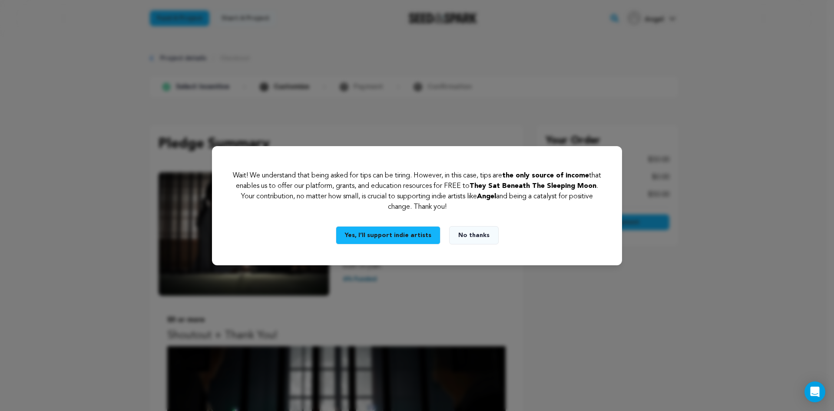
click at [474, 242] on button "No thanks" at bounding box center [474, 235] width 50 height 18
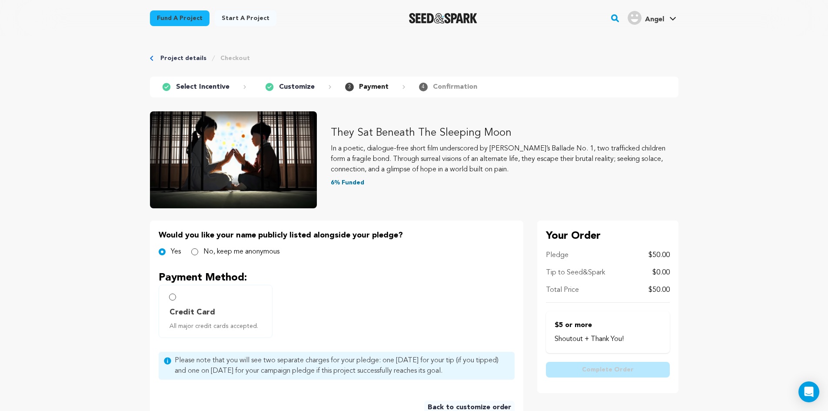
click at [210, 250] on label "No, keep me anonymous" at bounding box center [241, 251] width 76 height 10
click at [198, 250] on input "No, keep me anonymous" at bounding box center [194, 251] width 7 height 7
radio input "true"
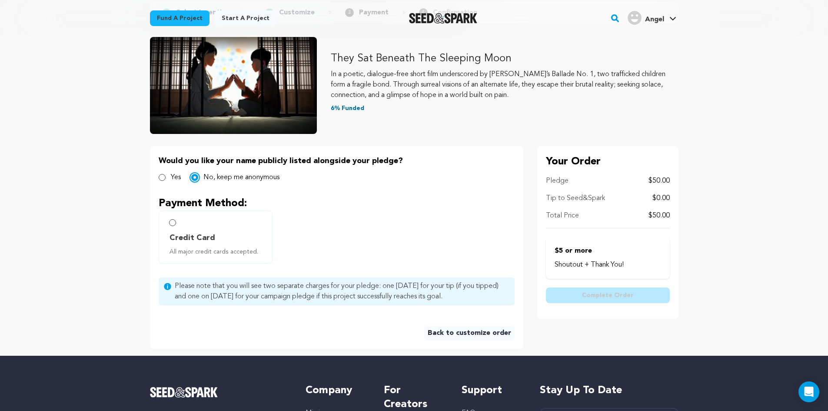
scroll to position [87, 0]
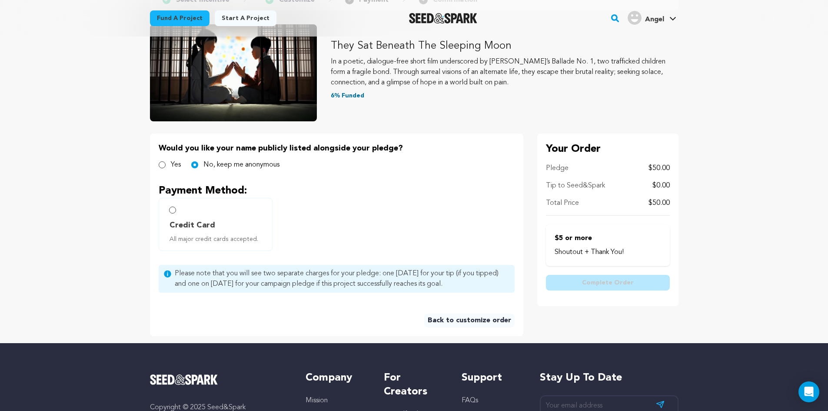
click at [174, 213] on label "Credit Card All major credit cards accepted." at bounding box center [216, 224] width 114 height 53
radio input "true"
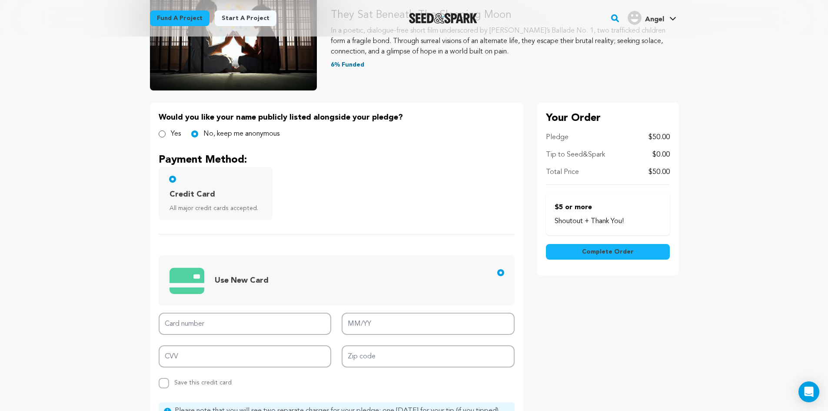
scroll to position [0, 0]
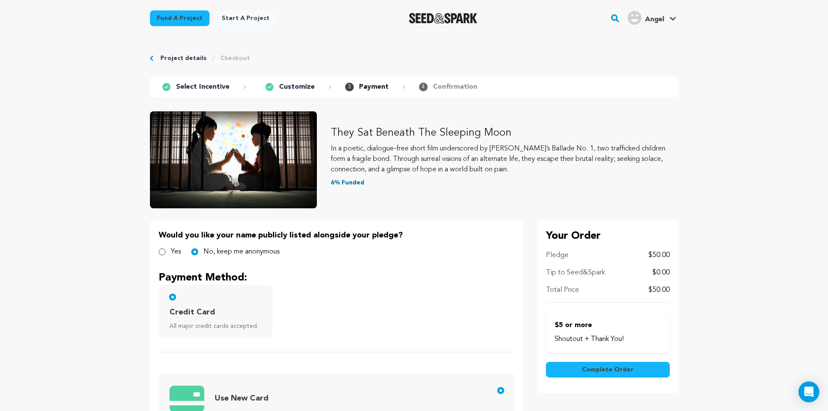
click at [439, 18] on img "Seed&Spark Homepage" at bounding box center [443, 18] width 68 height 10
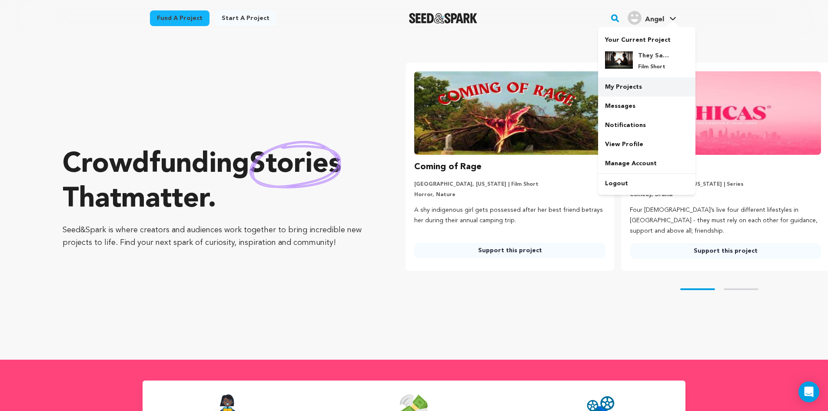
click at [634, 90] on link "My Projects" at bounding box center [646, 86] width 97 height 19
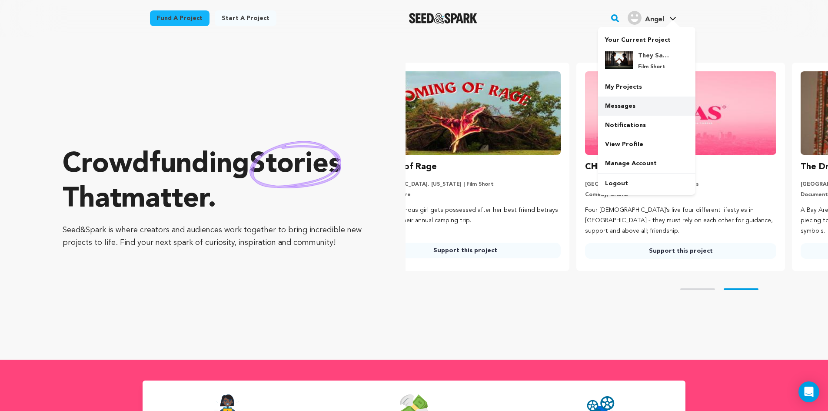
scroll to position [0, 155]
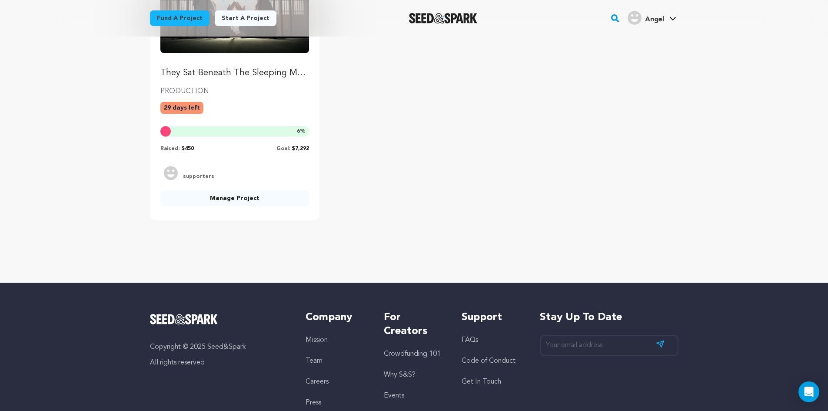
scroll to position [217, 0]
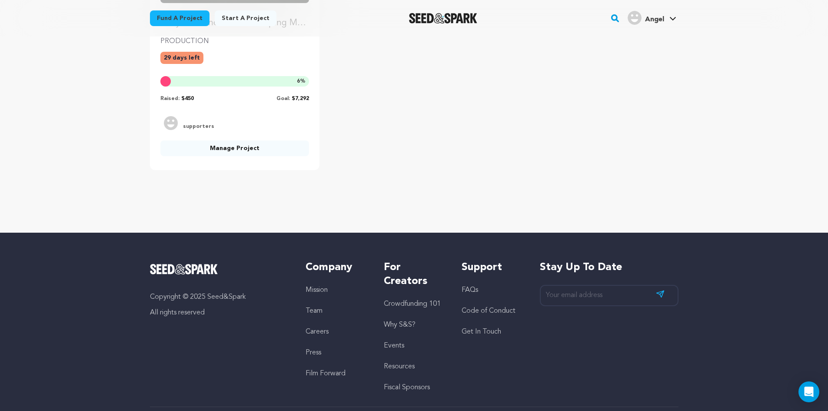
click at [421, 306] on link "Crowdfunding 101" at bounding box center [412, 303] width 57 height 7
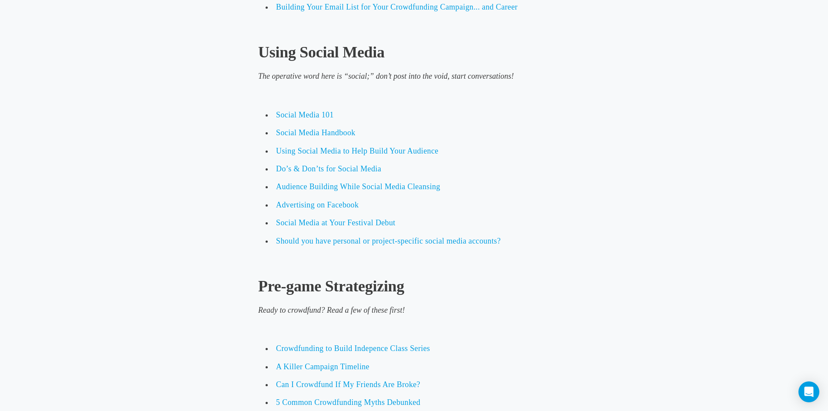
scroll to position [1651, 0]
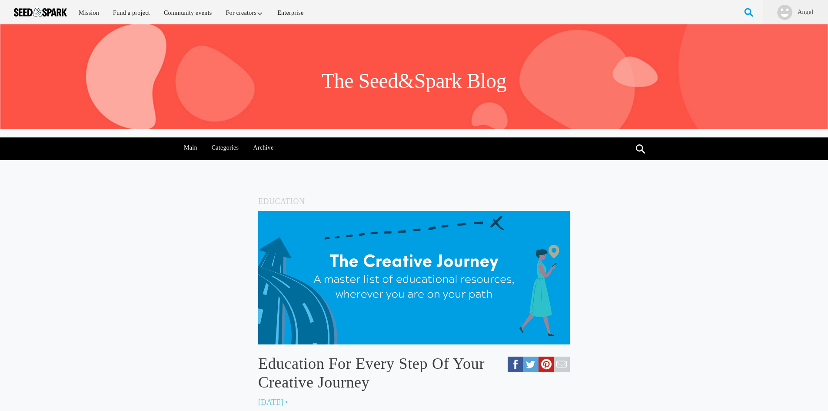
scroll to position [1651, 0]
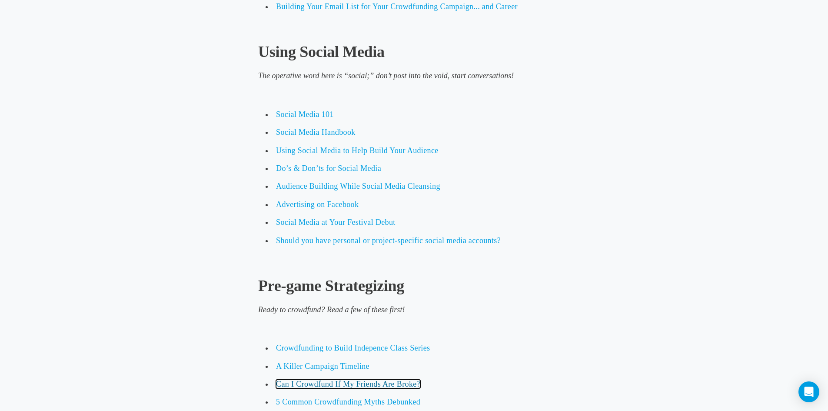
click at [360, 385] on span "Can I Crowdfund If My Friends Are Broke?" at bounding box center [348, 383] width 144 height 9
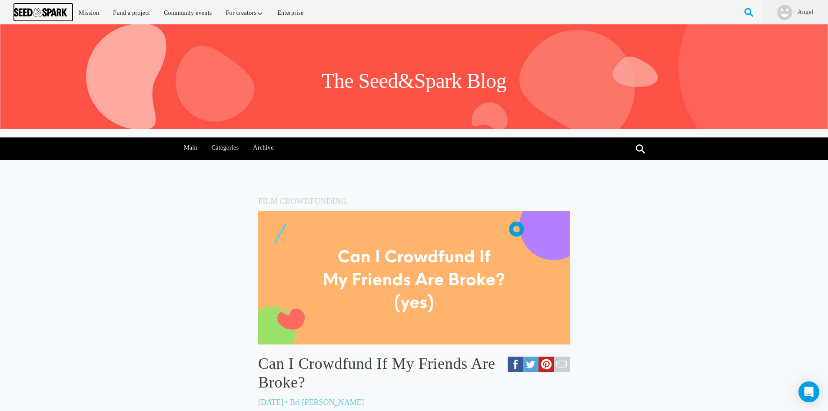
click at [34, 5] on link at bounding box center [43, 11] width 59 height 17
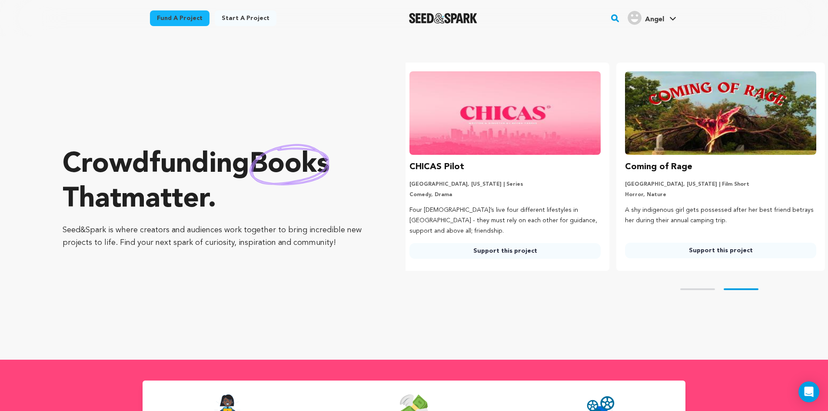
scroll to position [0, 222]
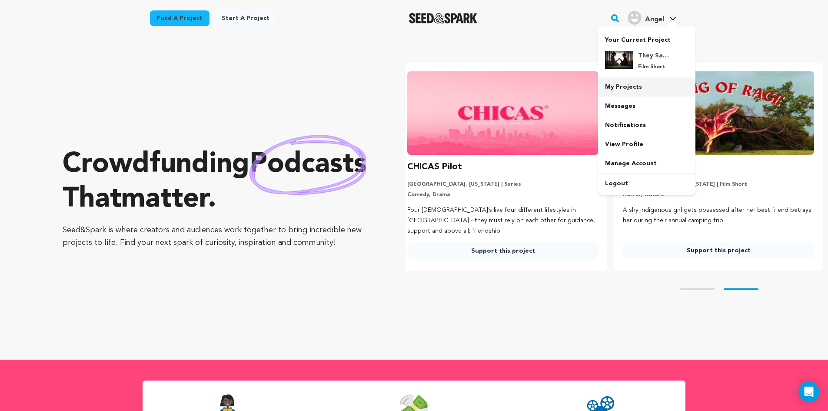
click at [624, 84] on link "My Projects" at bounding box center [646, 86] width 97 height 19
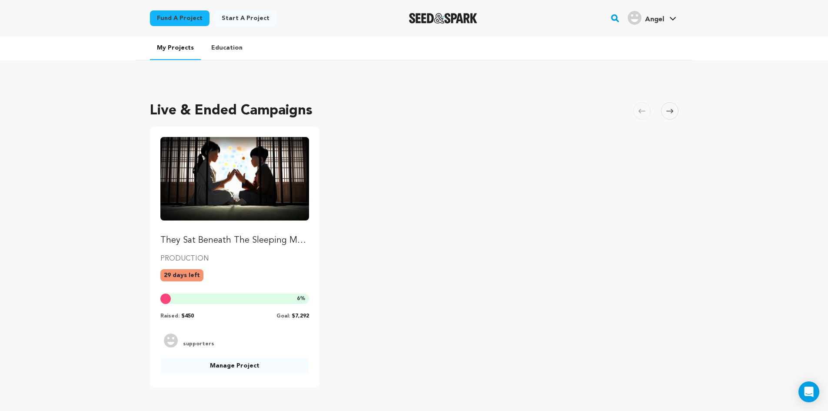
click at [417, 16] on img "Seed&Spark Homepage" at bounding box center [443, 18] width 68 height 10
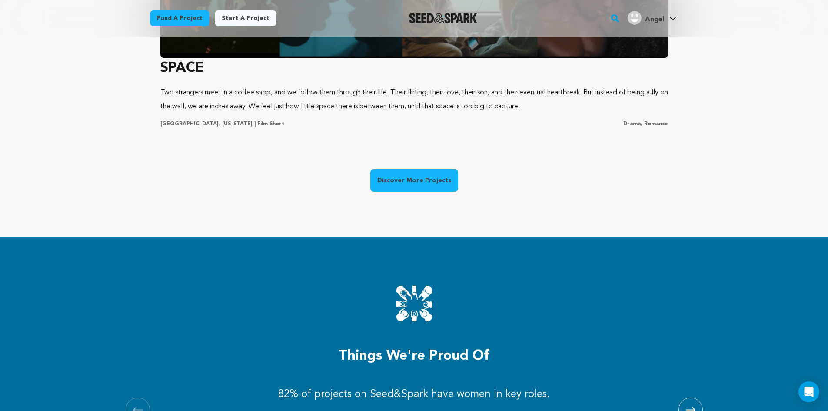
scroll to position [739, 0]
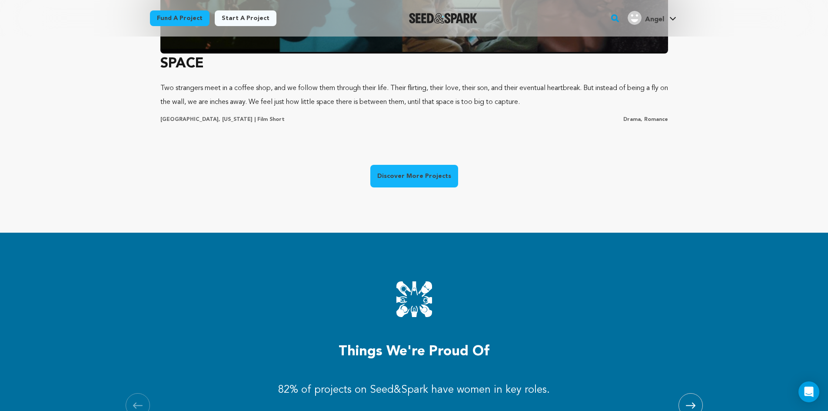
click at [394, 178] on link "Discover More Projects" at bounding box center [414, 176] width 88 height 23
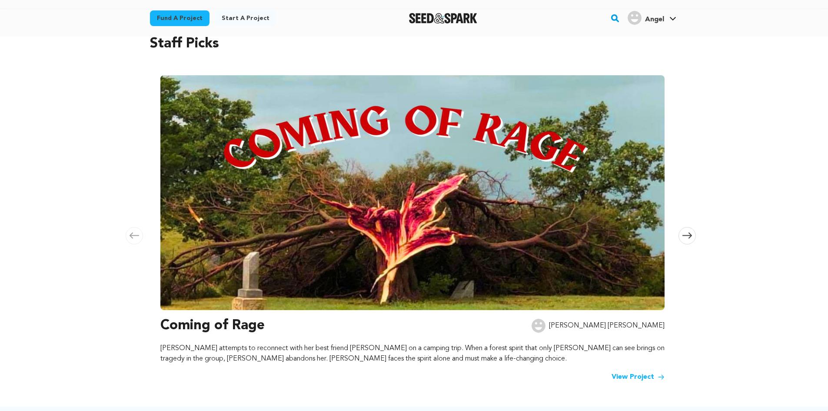
scroll to position [130, 0]
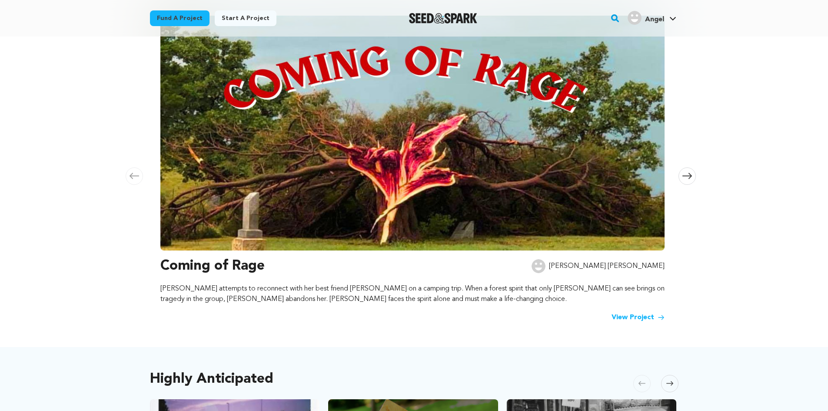
click at [690, 176] on icon at bounding box center [687, 176] width 10 height 6
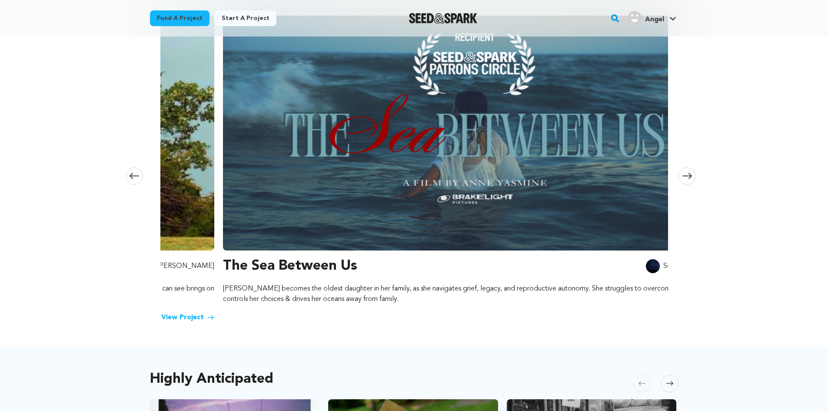
scroll to position [0, 513]
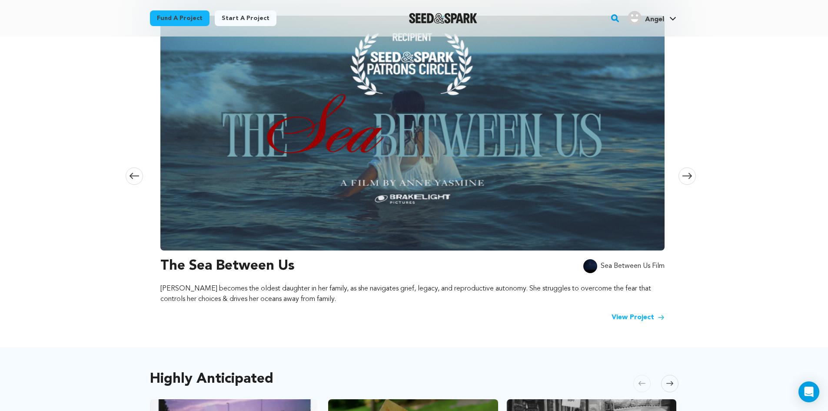
click at [690, 176] on icon at bounding box center [687, 176] width 10 height 6
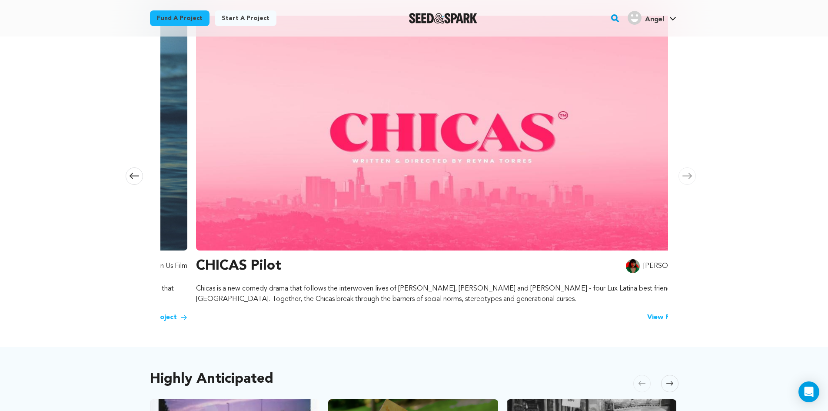
scroll to position [0, 1025]
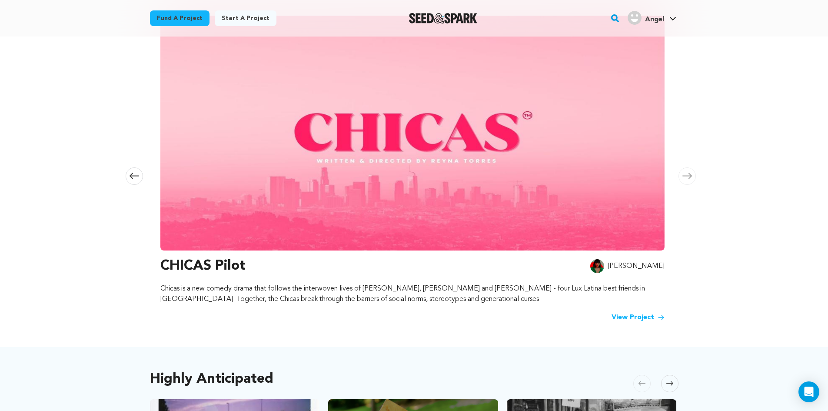
click at [690, 176] on icon at bounding box center [687, 176] width 10 height 6
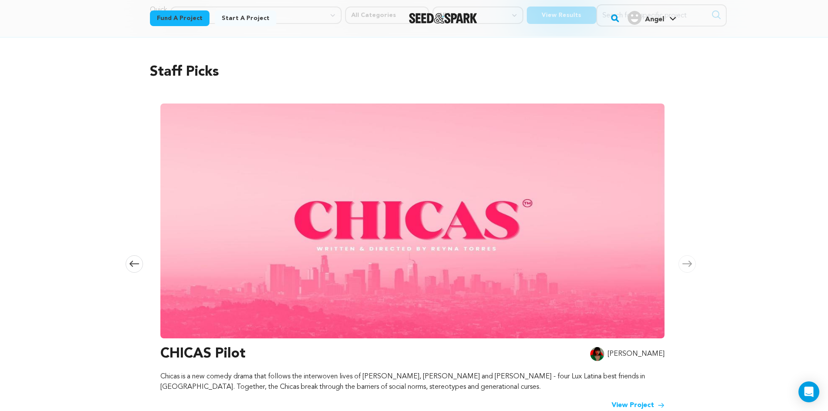
scroll to position [0, 0]
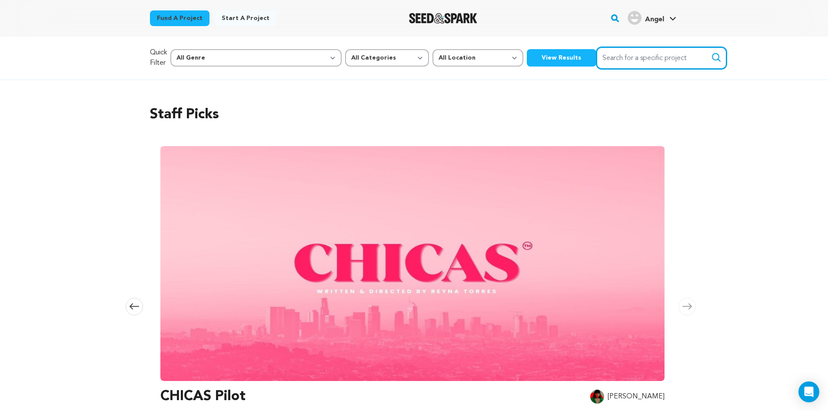
click at [596, 51] on input "Search for a specific project" at bounding box center [661, 58] width 130 height 22
type input "They Sat Beneath The Sleeping Moon"
click at [711, 52] on button "Search" at bounding box center [716, 57] width 10 height 10
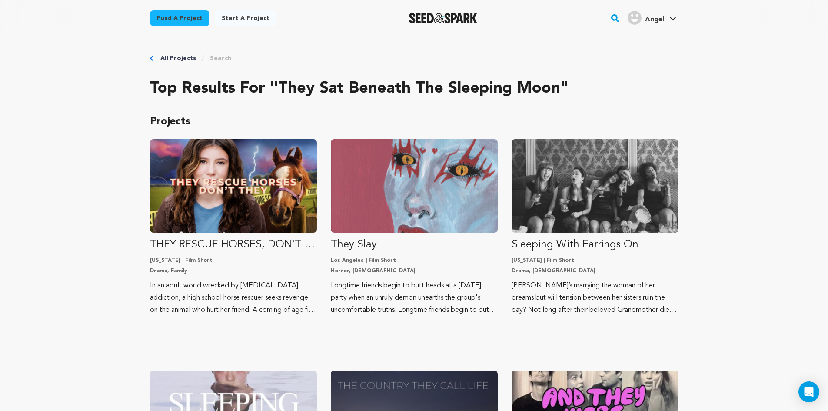
click at [660, 13] on div "Angel" at bounding box center [645, 18] width 36 height 14
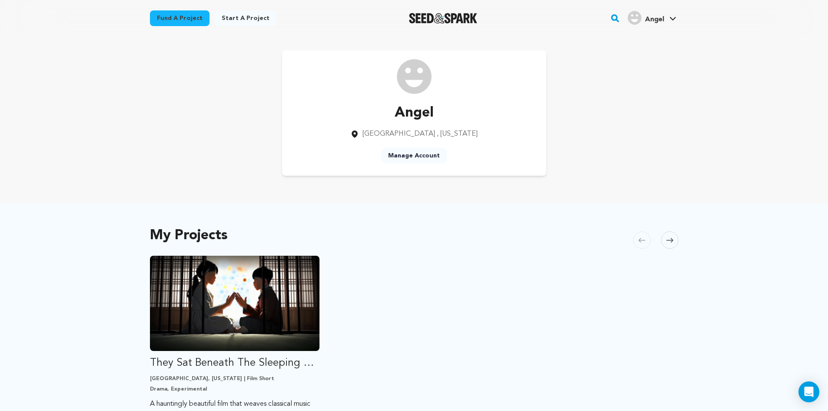
click at [483, 234] on div "My Projects [GEOGRAPHIC_DATA] Skip to previous slide page [GEOGRAPHIC_DATA] The…" at bounding box center [414, 369] width 528 height 297
click at [451, 27] on div at bounding box center [443, 18] width 120 height 23
click at [450, 20] on img "Seed&Spark Homepage" at bounding box center [443, 18] width 68 height 10
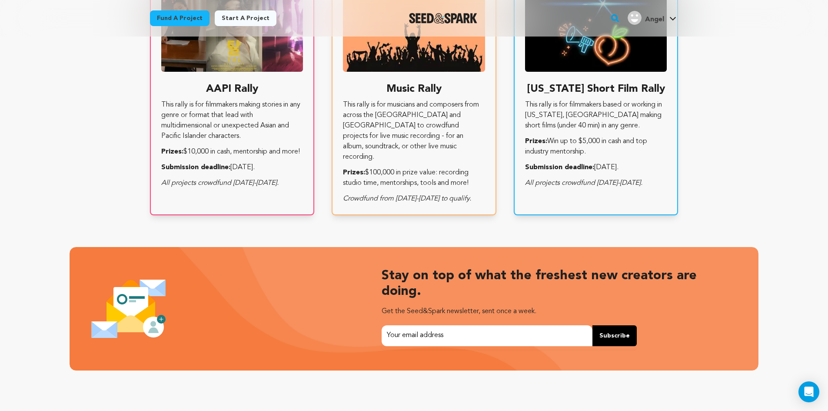
scroll to position [1534, 0]
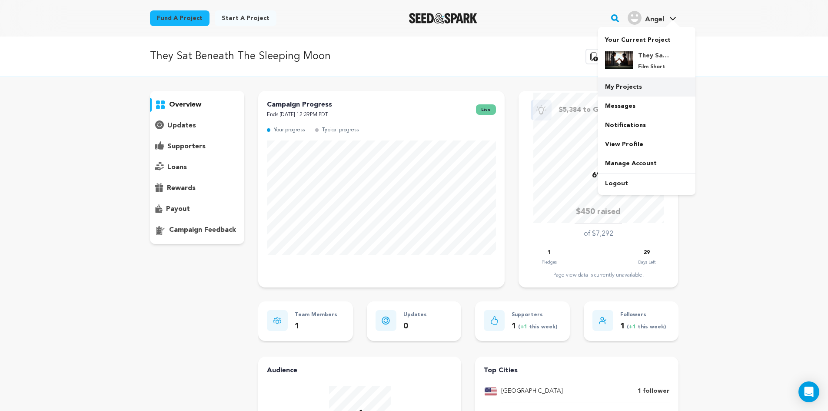
click at [637, 95] on link "My Projects" at bounding box center [646, 86] width 97 height 19
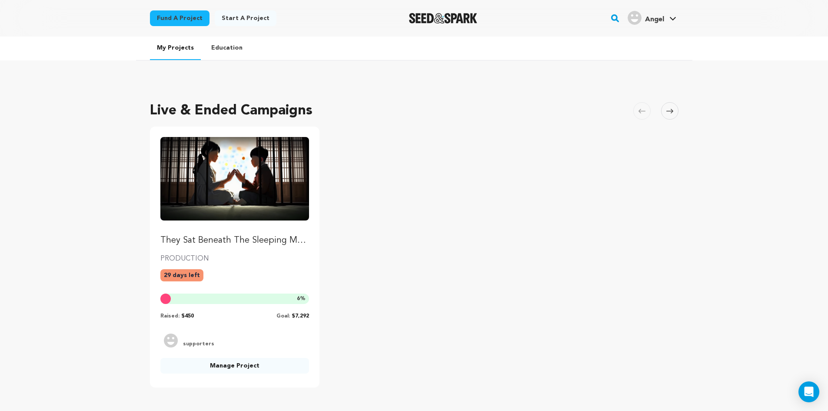
click at [196, 220] on img "Fund They Sat Beneath The Sleeping Moon" at bounding box center [234, 178] width 149 height 83
